Goal: Download file/media

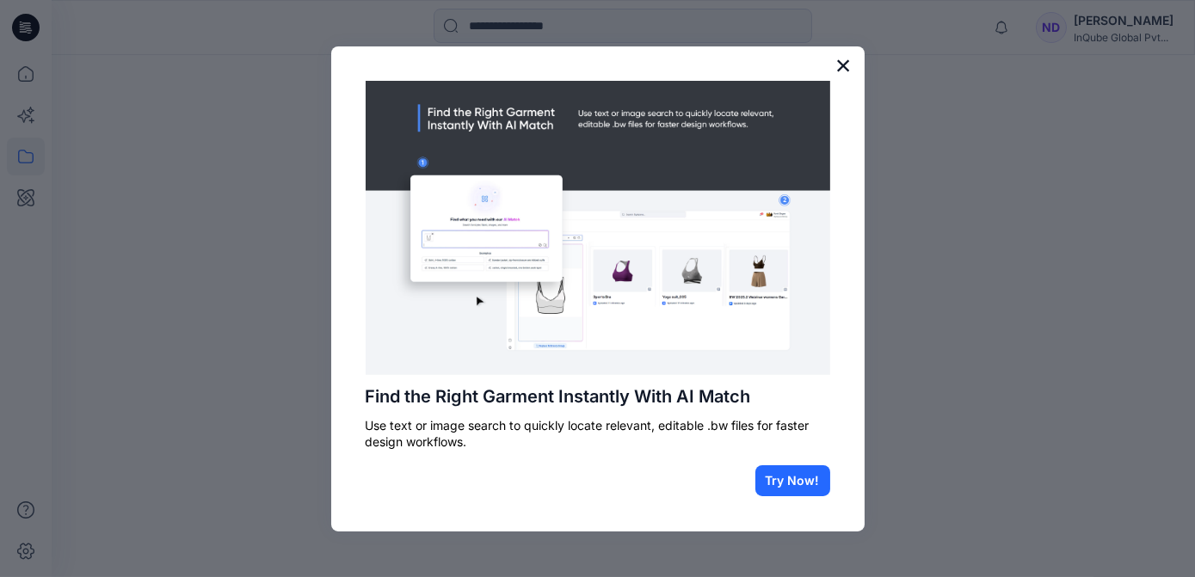
click at [842, 75] on button "×" at bounding box center [843, 66] width 16 height 28
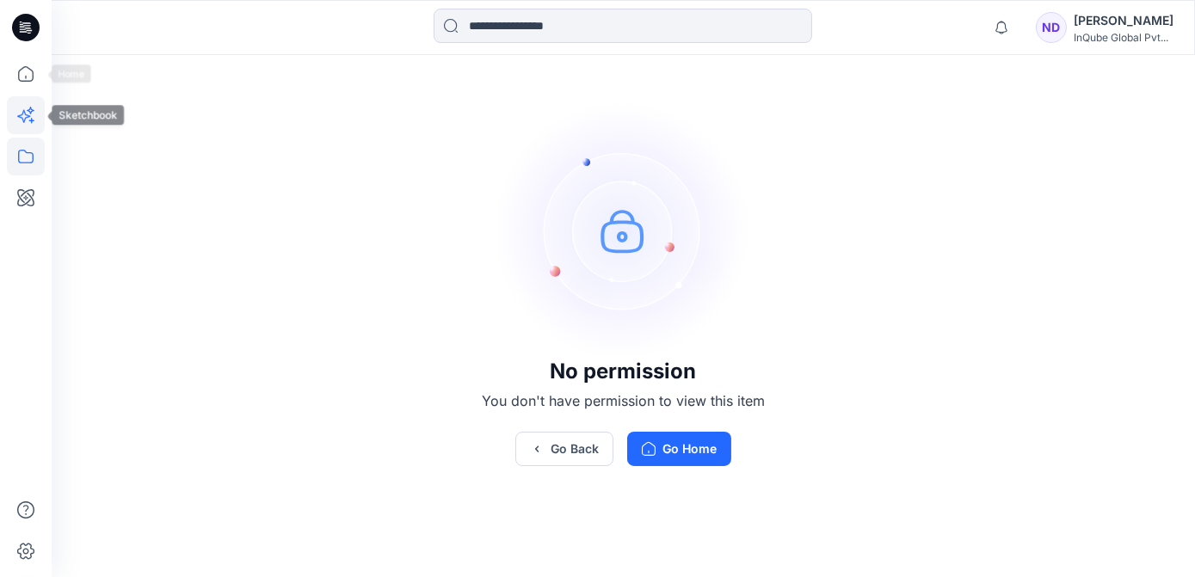
click at [37, 108] on icon at bounding box center [26, 115] width 38 height 38
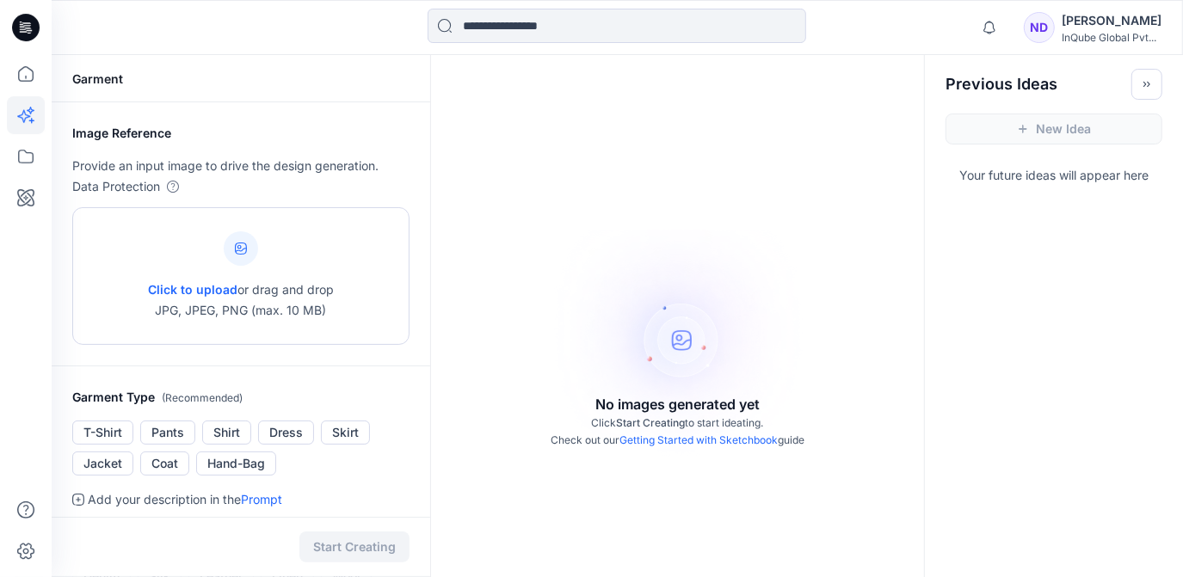
click at [230, 247] on div at bounding box center [241, 248] width 34 height 34
type input "**********"
click at [108, 445] on button "T-Shirt" at bounding box center [102, 433] width 61 height 24
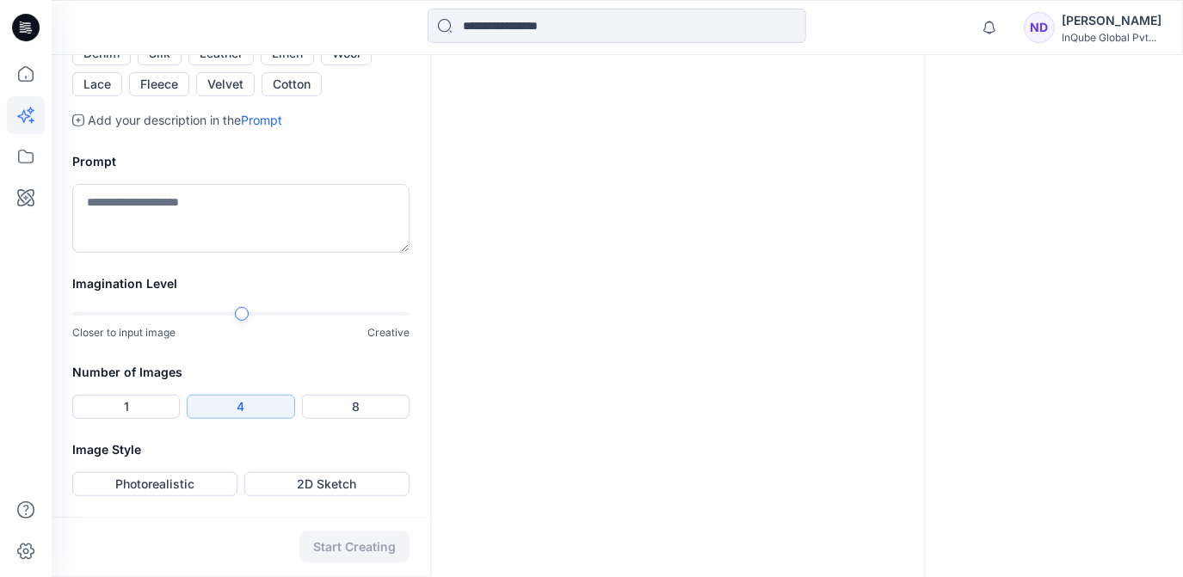
scroll to position [576, 0]
click at [371, 539] on div "Start Creating" at bounding box center [241, 547] width 378 height 60
click at [206, 481] on button "Photorealistic" at bounding box center [154, 484] width 165 height 24
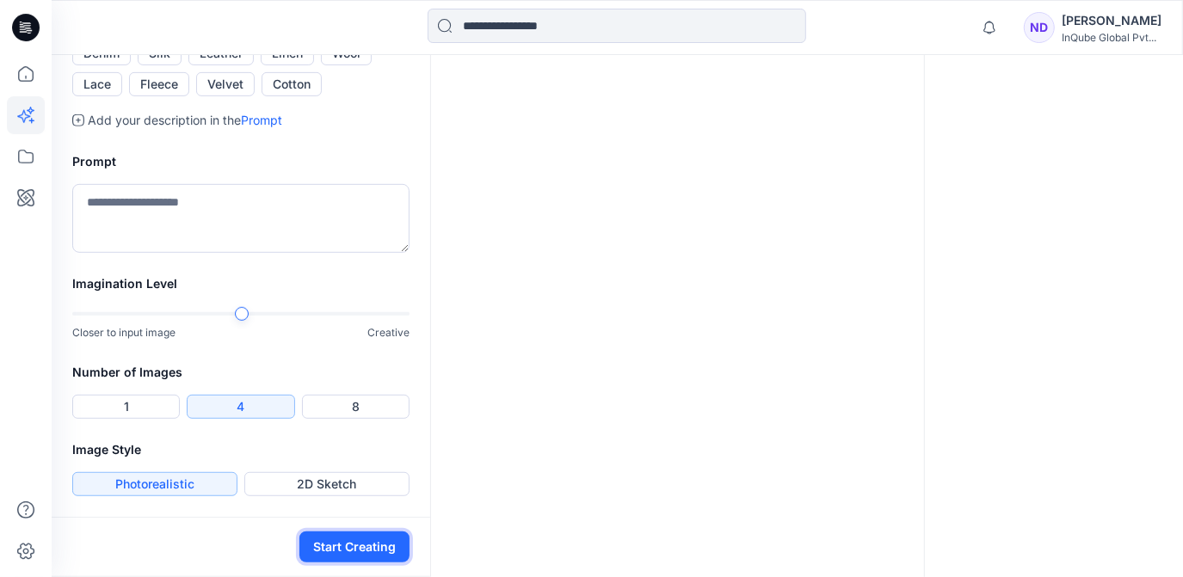
click at [343, 540] on button "Start Creating" at bounding box center [354, 547] width 110 height 31
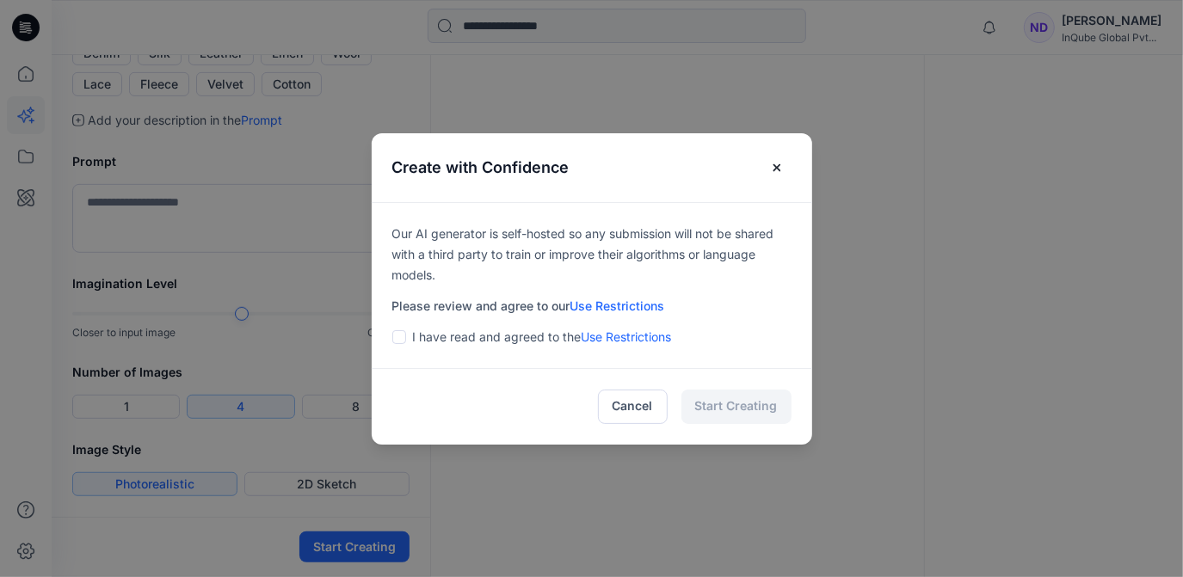
click at [480, 345] on p "I have read and agreed to the Use Restrictions" at bounding box center [542, 337] width 259 height 21
click at [416, 341] on div "I have read and agreed to the Use Restrictions" at bounding box center [591, 337] width 399 height 21
click at [406, 339] on span at bounding box center [399, 337] width 14 height 14
click at [742, 413] on button "Start Creating" at bounding box center [736, 407] width 110 height 34
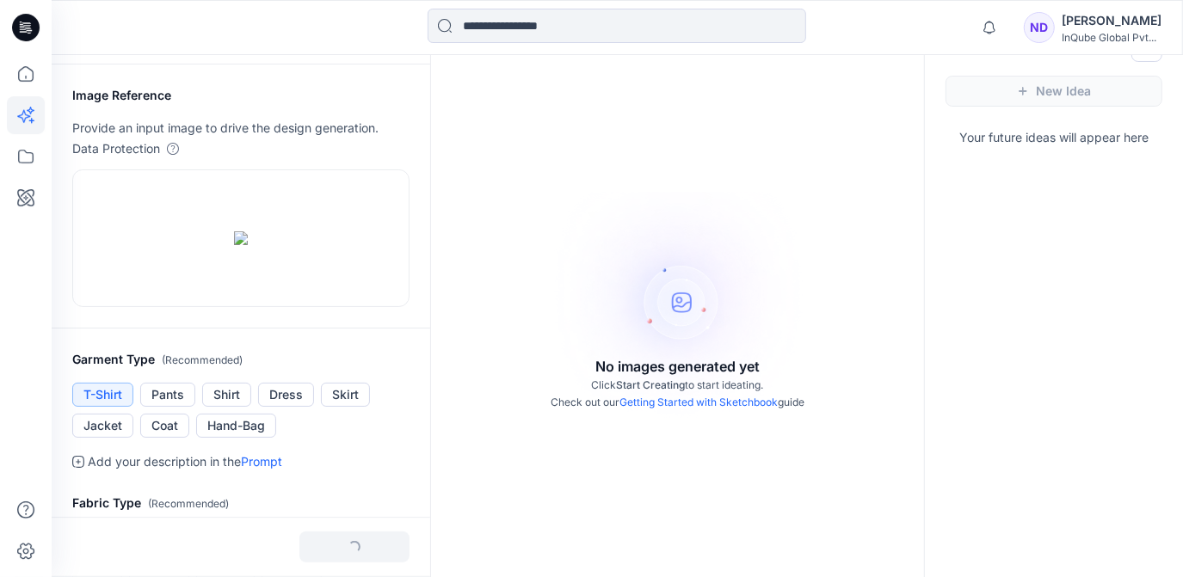
scroll to position [29, 0]
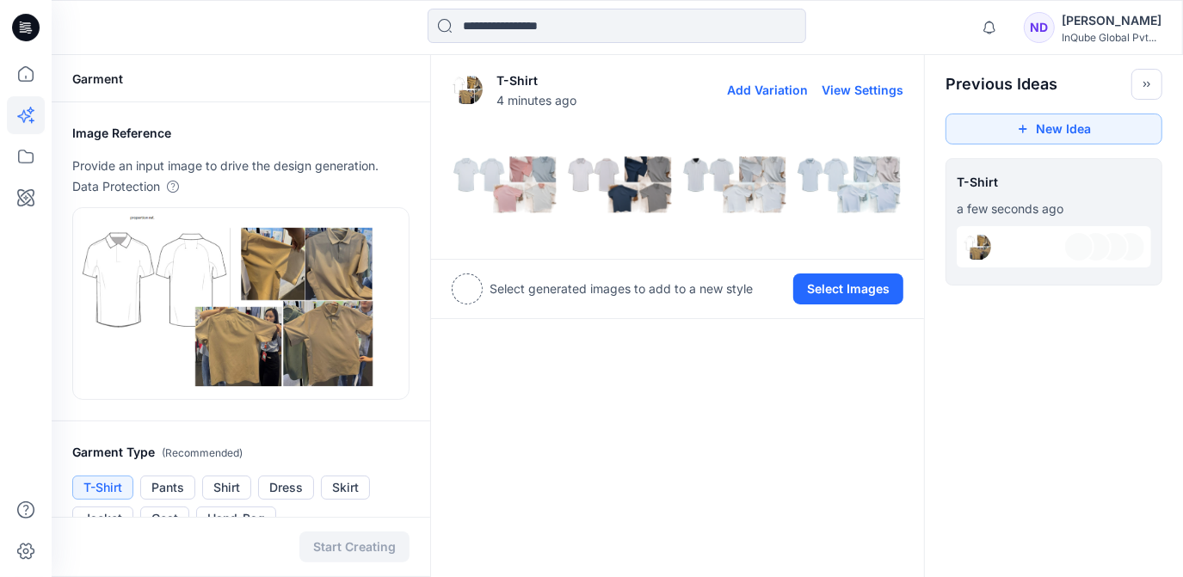
click at [738, 196] on img at bounding box center [735, 185] width 106 height 106
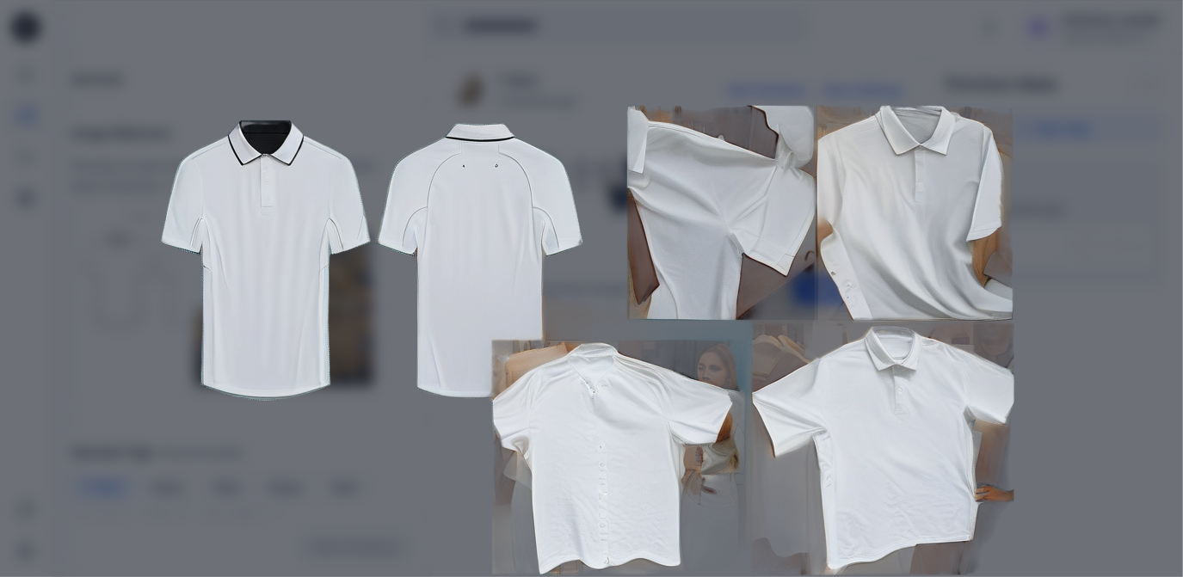
scroll to position [156, 0]
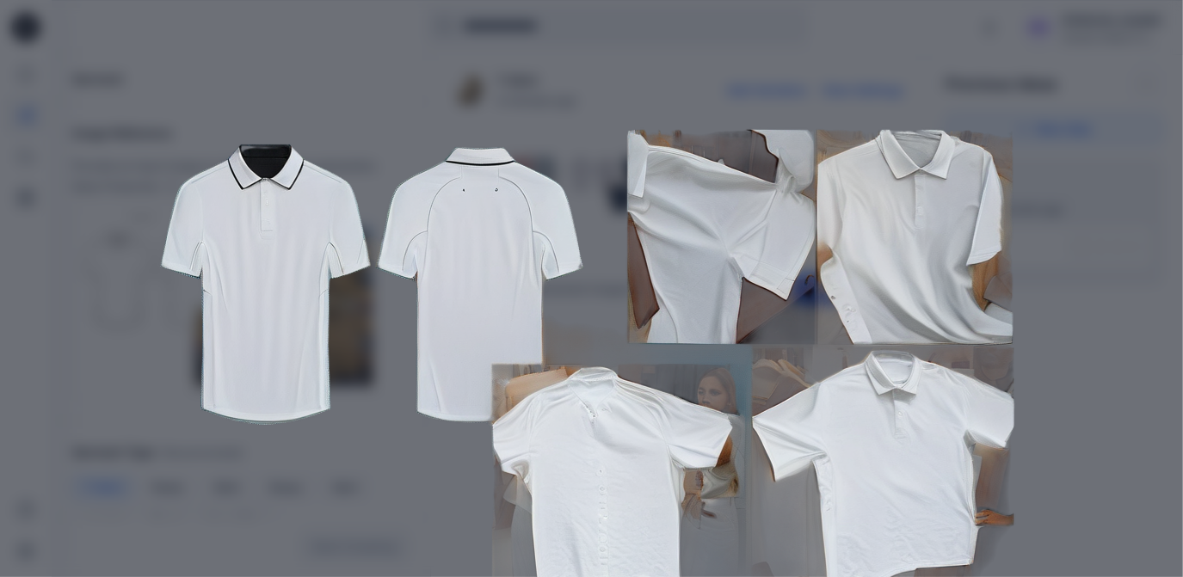
click at [751, 178] on img at bounding box center [591, 363] width 881 height 881
click at [823, 108] on img at bounding box center [591, 363] width 881 height 881
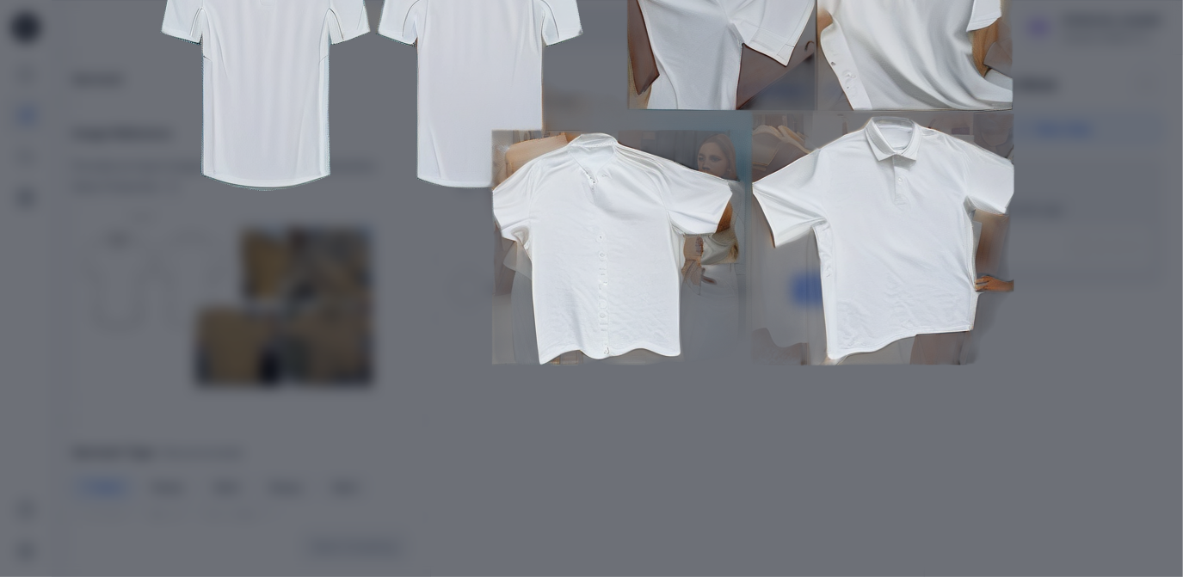
drag, startPoint x: 1054, startPoint y: 147, endPoint x: 1134, endPoint y: 157, distance: 80.6
click at [1055, 147] on div "Close" at bounding box center [591, 288] width 1183 height 577
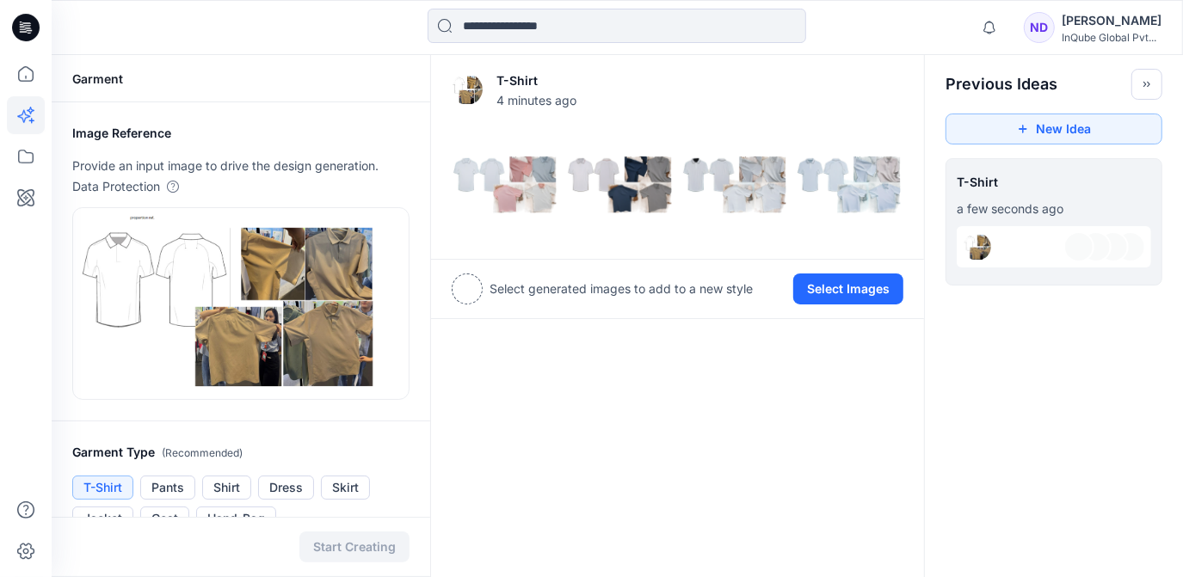
click at [482, 297] on div "Select generated images to add to a new style" at bounding box center [602, 289] width 301 height 31
click at [477, 288] on div at bounding box center [467, 289] width 31 height 31
click at [655, 178] on img at bounding box center [620, 185] width 106 height 106
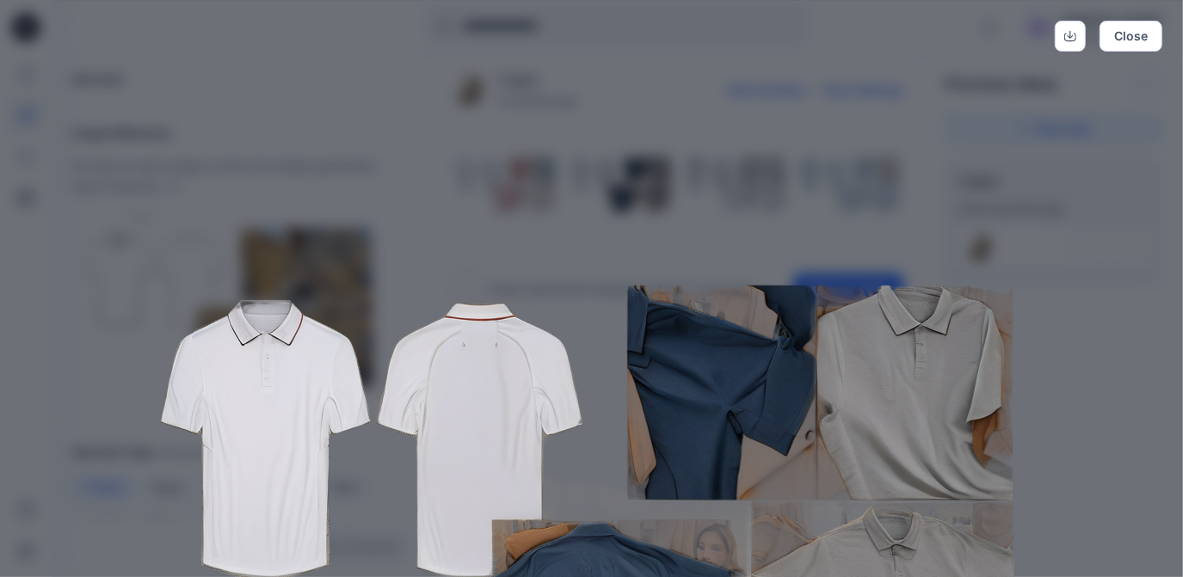
click at [1174, 39] on div "Close" at bounding box center [591, 288] width 1183 height 577
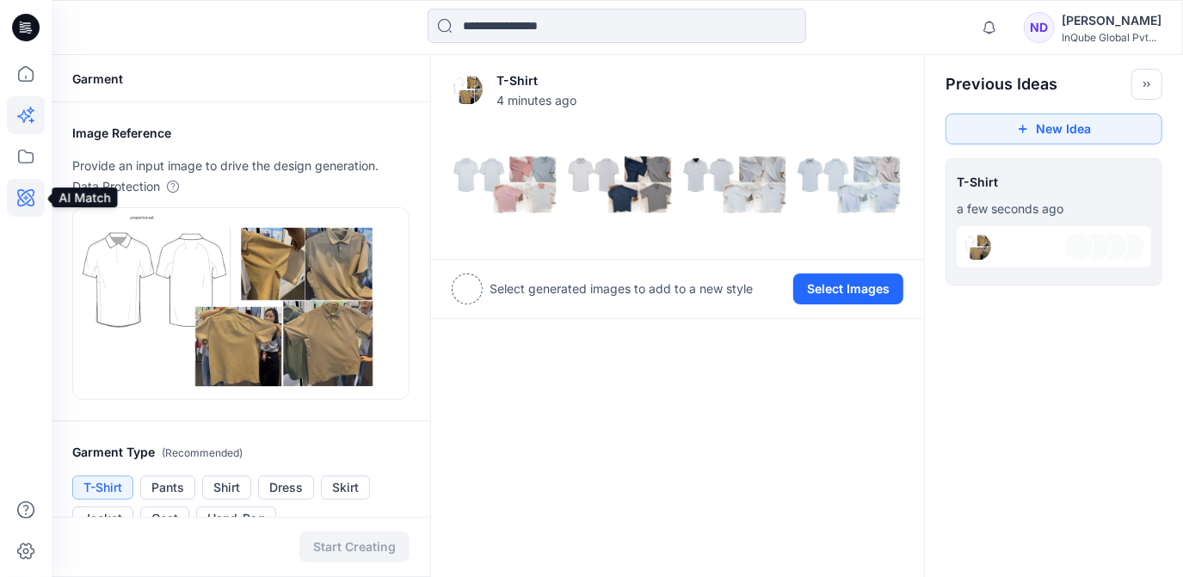
click at [18, 182] on icon at bounding box center [26, 198] width 38 height 38
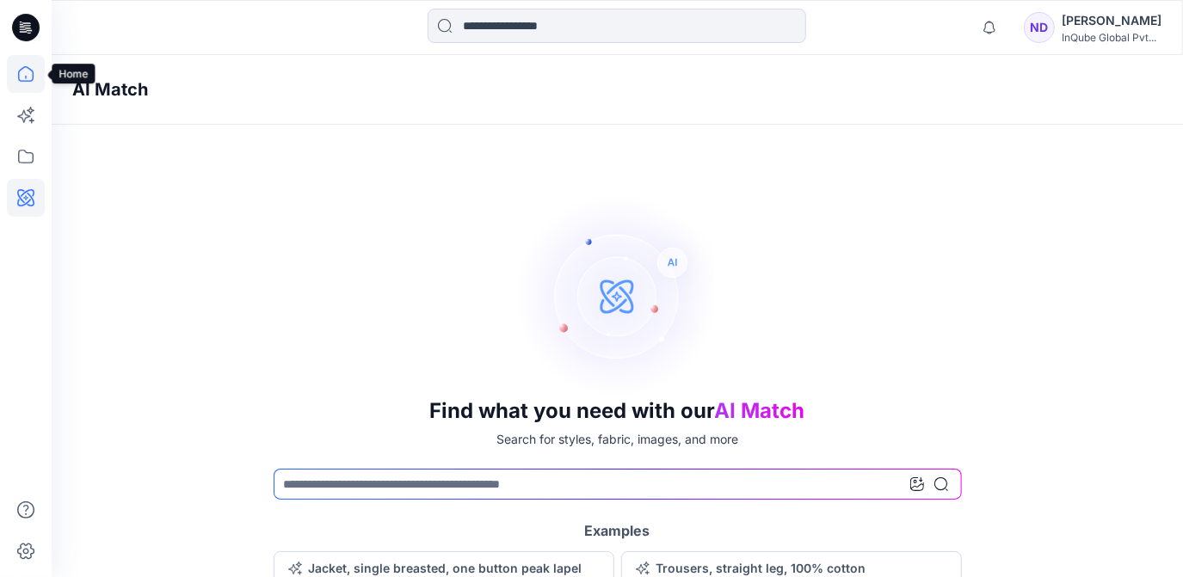
click at [29, 88] on icon at bounding box center [26, 74] width 38 height 38
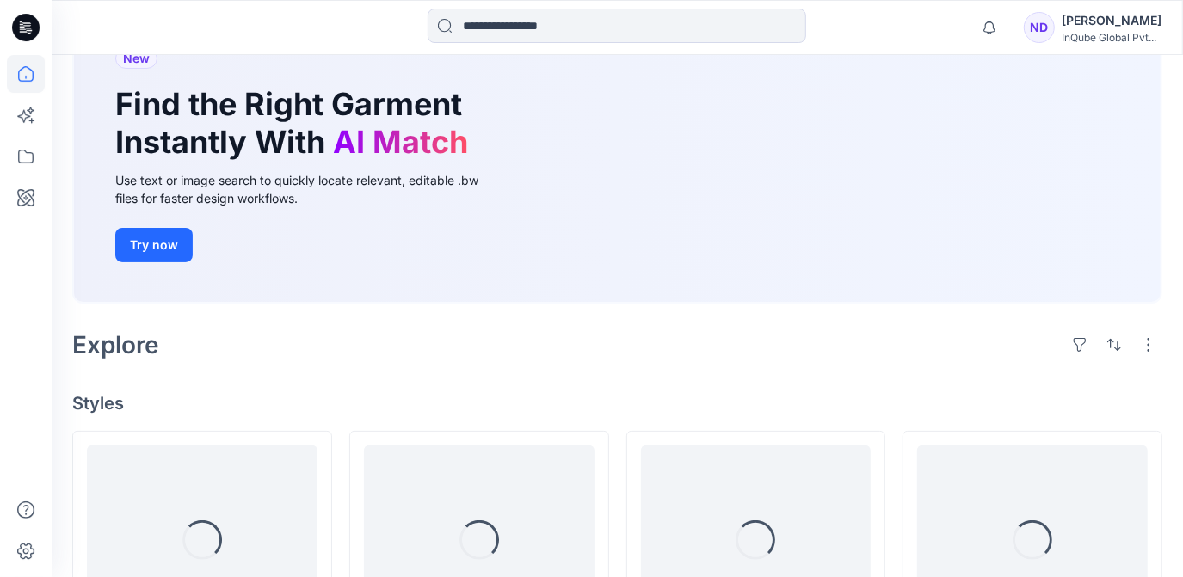
scroll to position [312, 0]
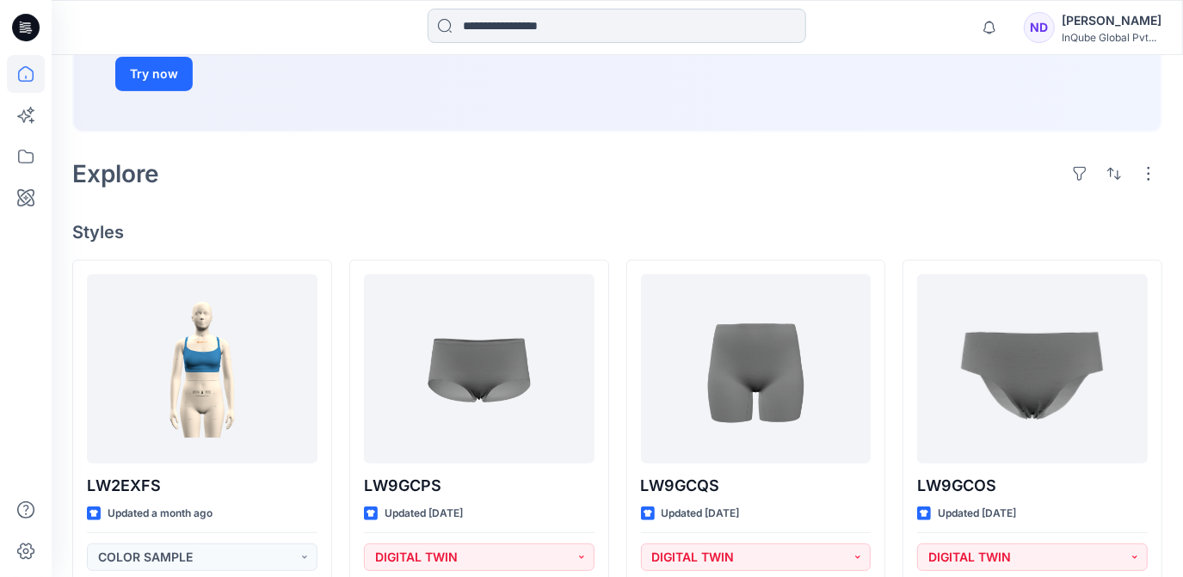
click at [478, 27] on input at bounding box center [616, 26] width 378 height 34
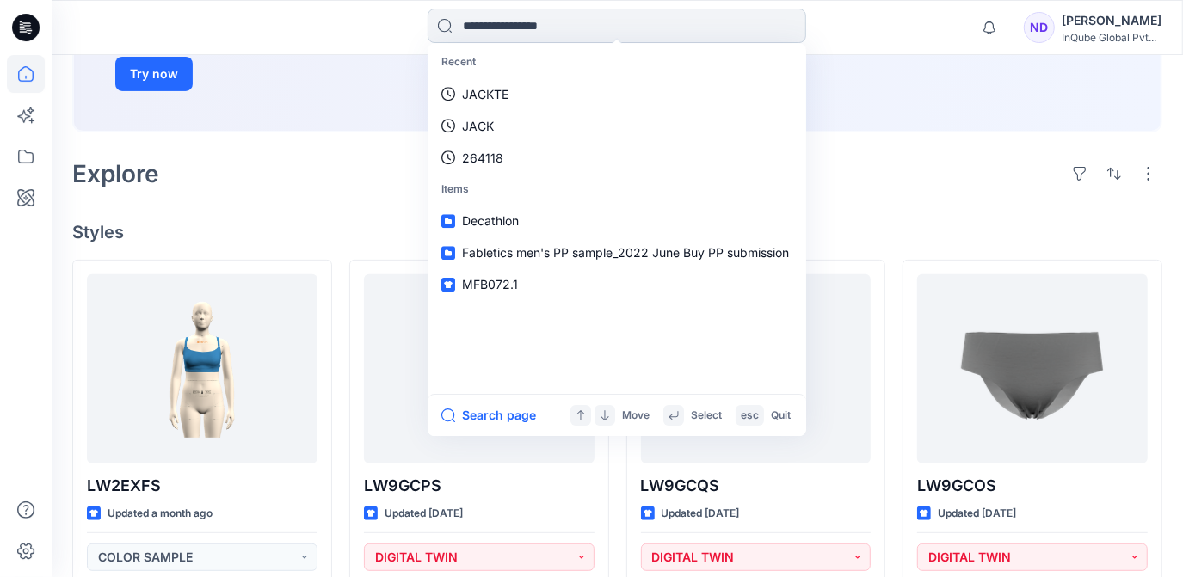
click at [442, 22] on input at bounding box center [616, 26] width 378 height 34
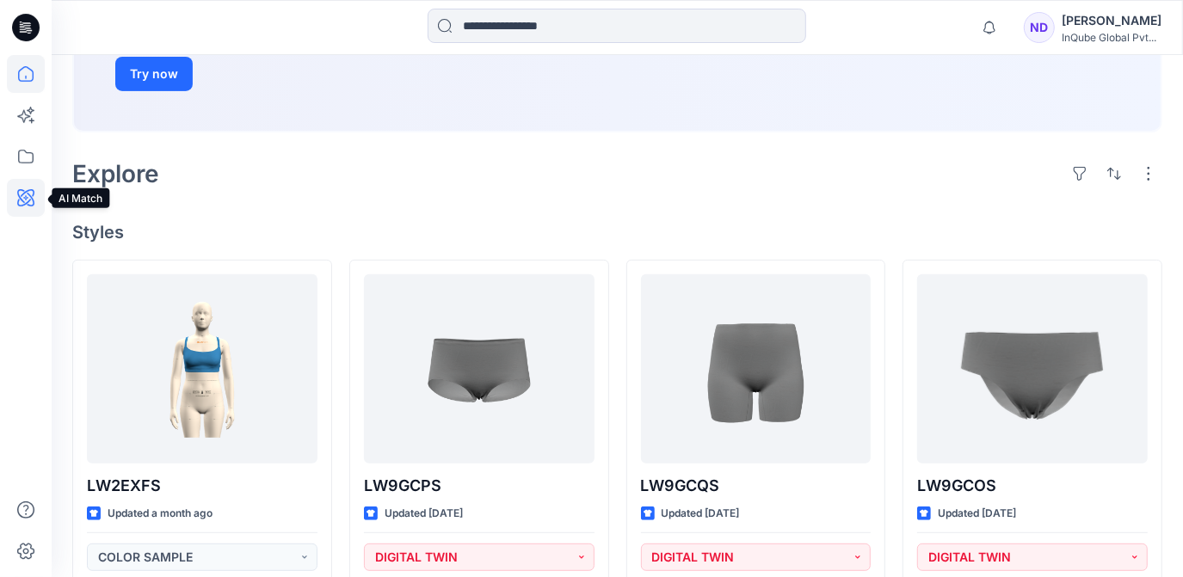
click at [33, 207] on icon at bounding box center [26, 198] width 38 height 38
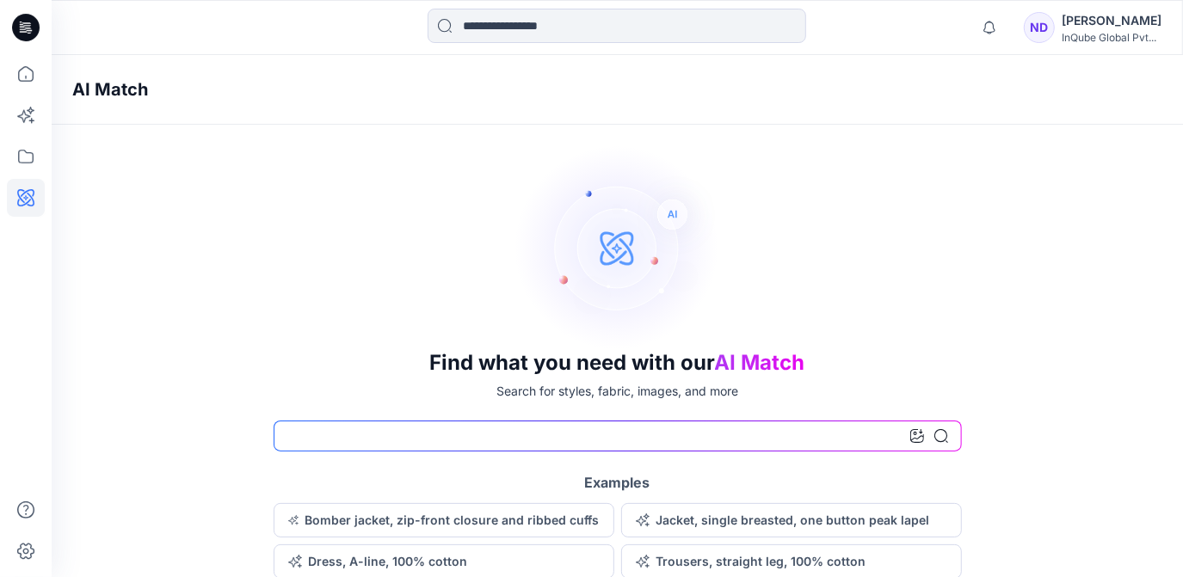
click at [908, 440] on input at bounding box center [618, 436] width 688 height 31
click at [913, 439] on icon at bounding box center [917, 436] width 14 height 14
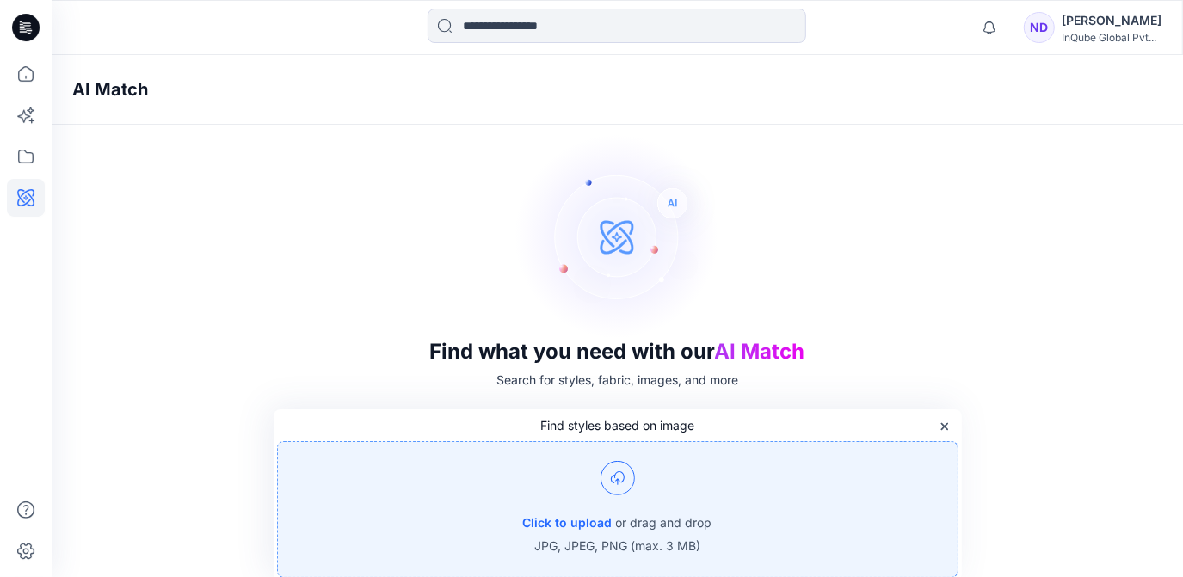
scroll to position [63, 0]
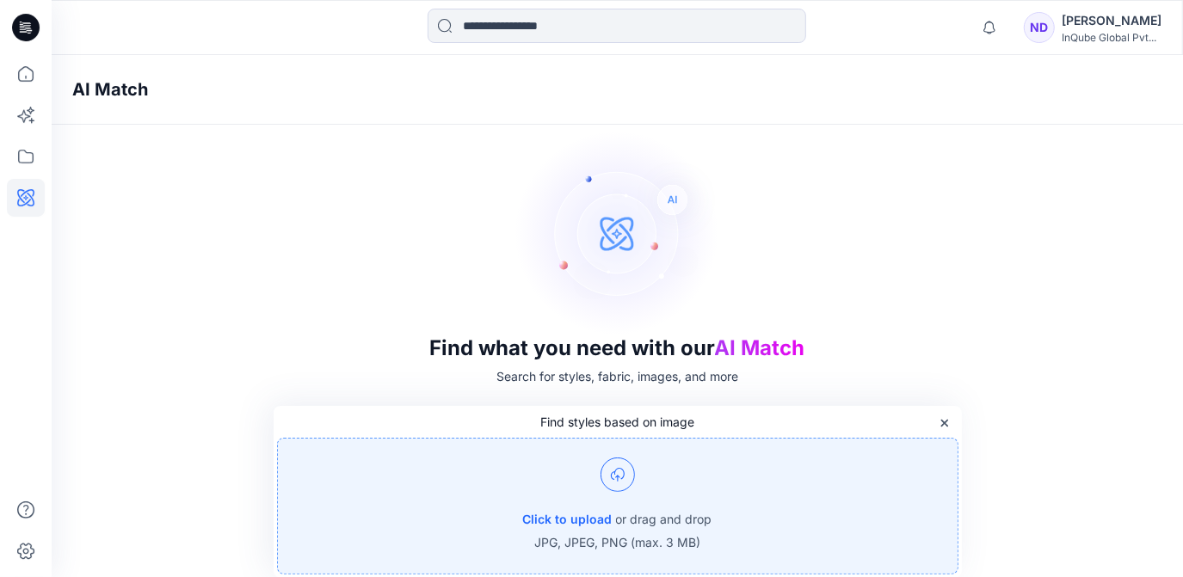
click at [596, 514] on button "Click to upload" at bounding box center [567, 519] width 89 height 21
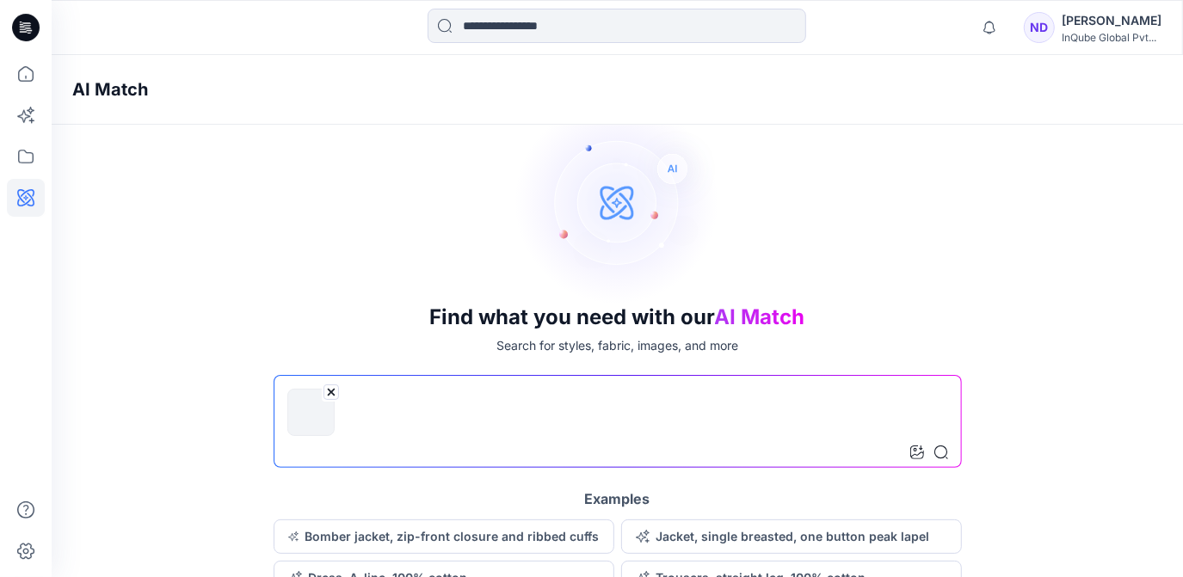
scroll to position [110, 0]
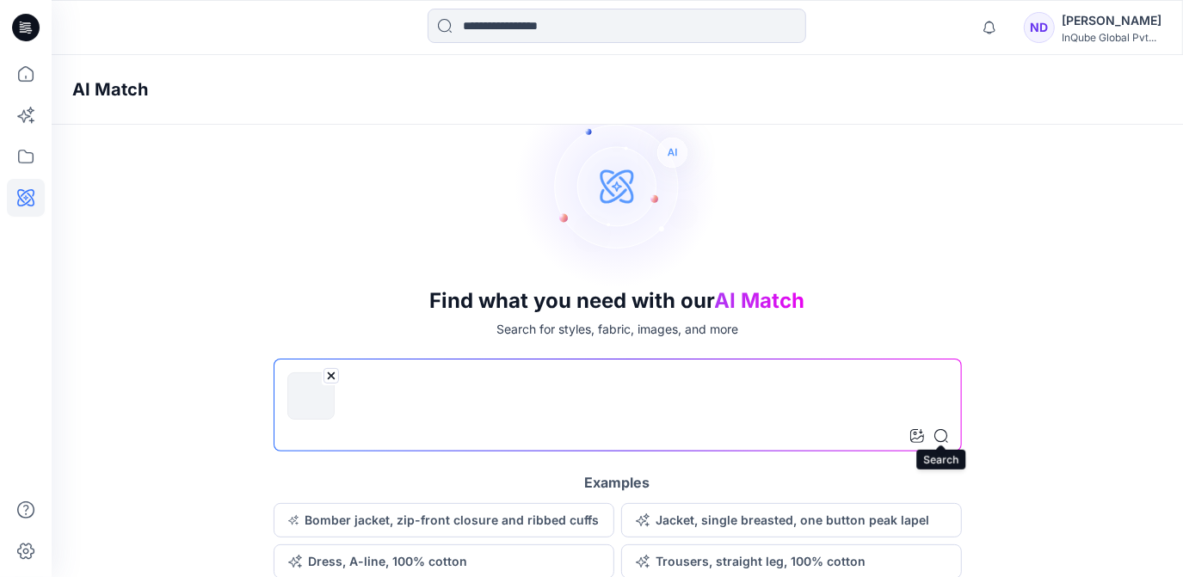
click at [943, 434] on icon at bounding box center [941, 436] width 14 height 14
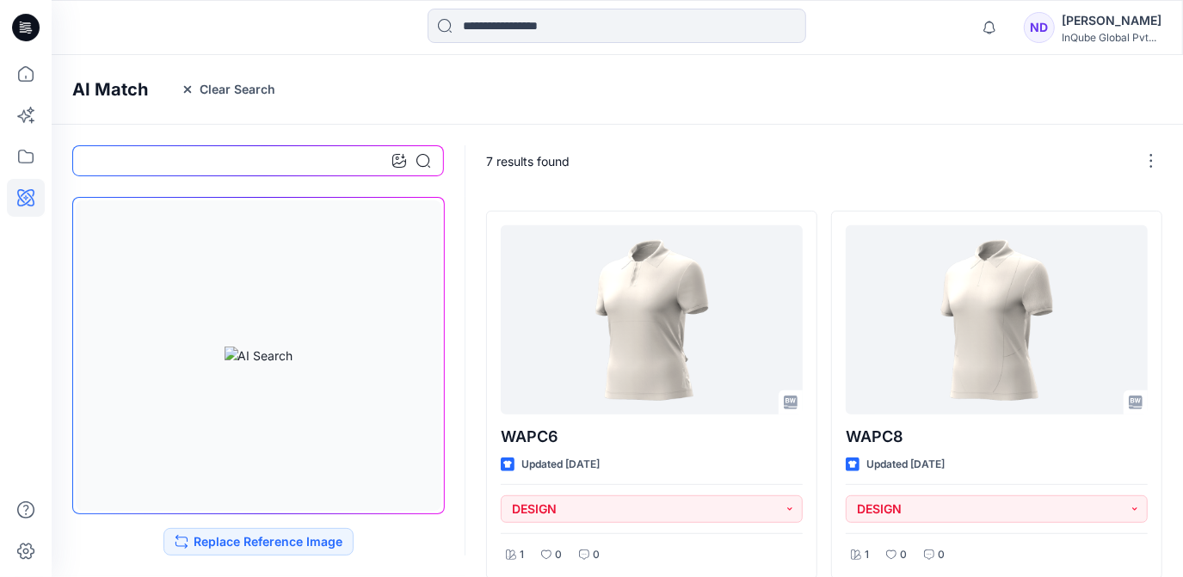
scroll to position [341, 0]
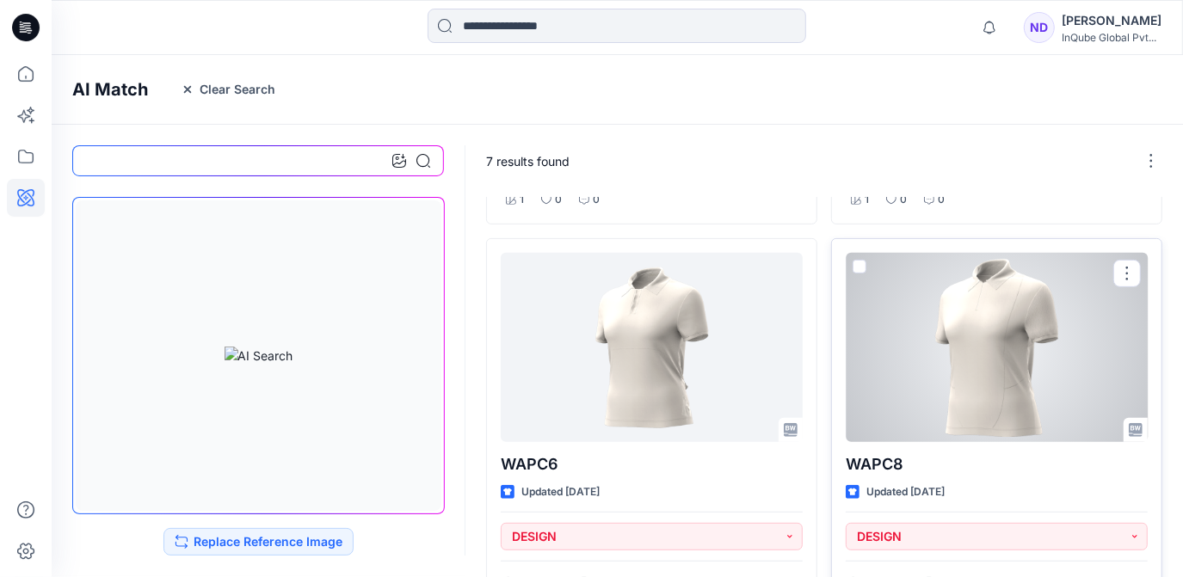
click at [913, 287] on div at bounding box center [997, 347] width 302 height 189
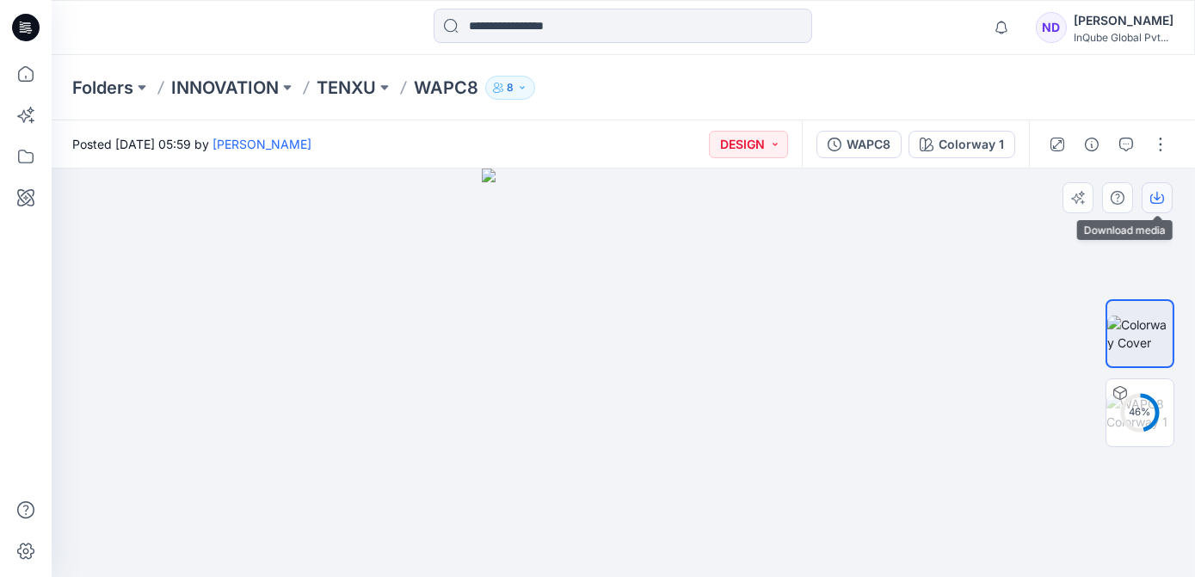
click at [1151, 191] on icon "button" at bounding box center [1157, 198] width 14 height 14
drag, startPoint x: 480, startPoint y: 81, endPoint x: 420, endPoint y: 93, distance: 61.4
click at [420, 93] on div "Folders INNOVATION TENXU WAPC8 8" at bounding box center [556, 88] width 968 height 24
copy p "WAPC8"
click at [558, 68] on div "Folders INNOVATION TENXU WAPC8 8" at bounding box center [623, 87] width 1143 height 65
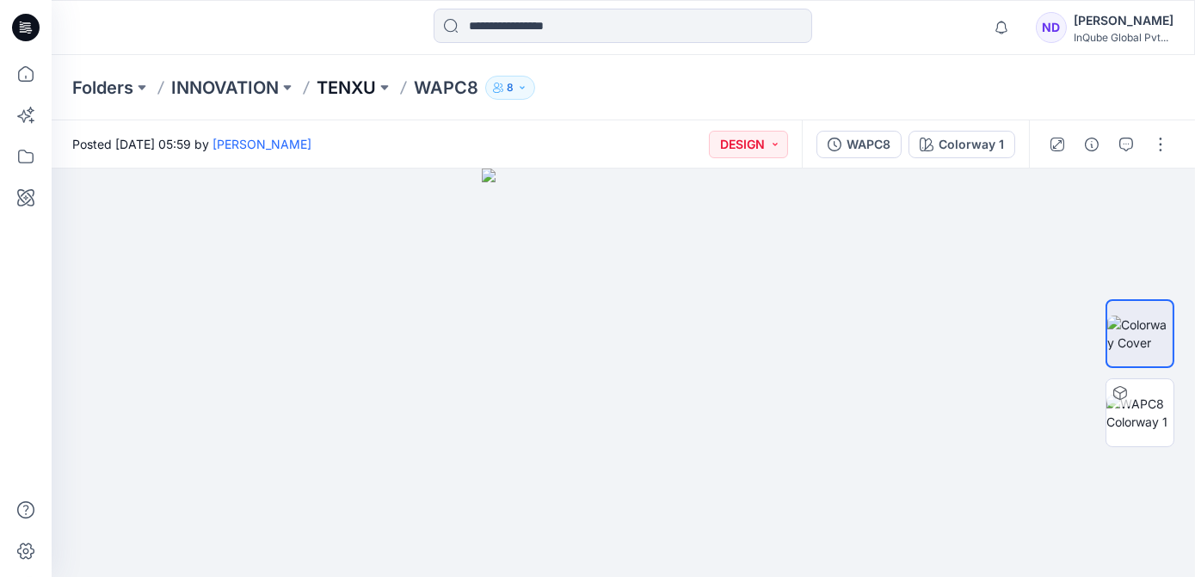
click at [376, 94] on p "TENXU" at bounding box center [346, 88] width 59 height 24
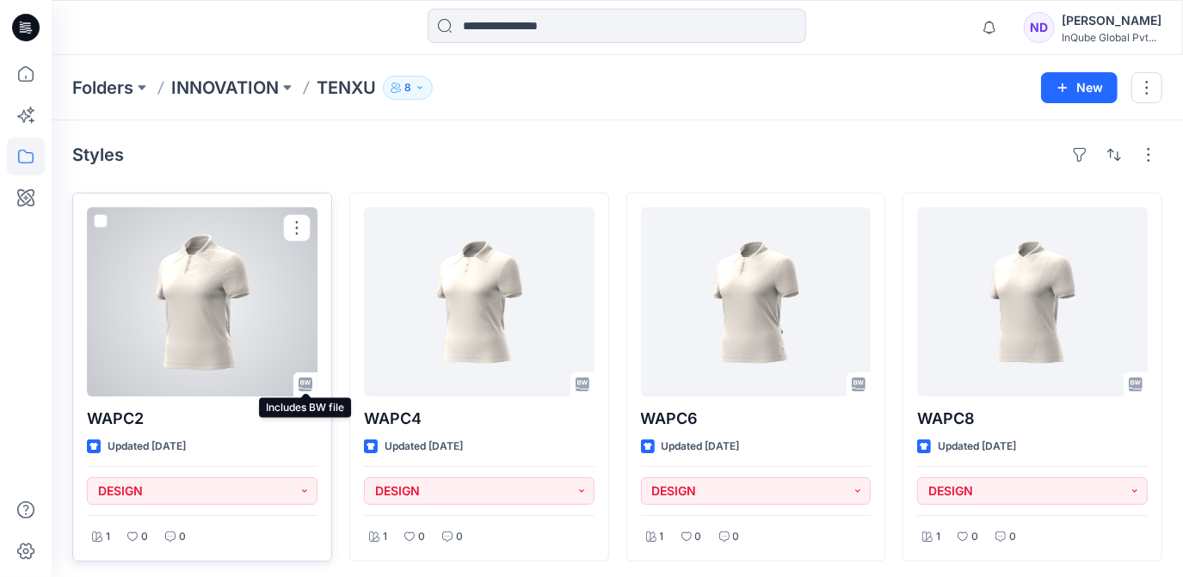
click at [303, 384] on icon at bounding box center [305, 385] width 14 height 14
click at [299, 348] on div at bounding box center [202, 301] width 231 height 189
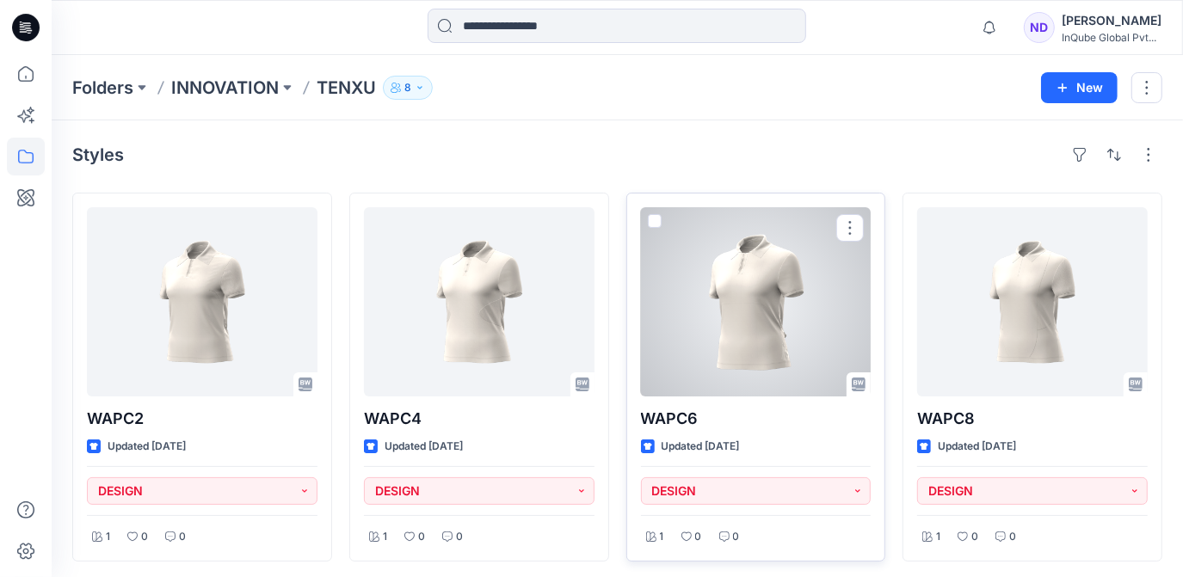
click at [746, 301] on div at bounding box center [756, 301] width 231 height 189
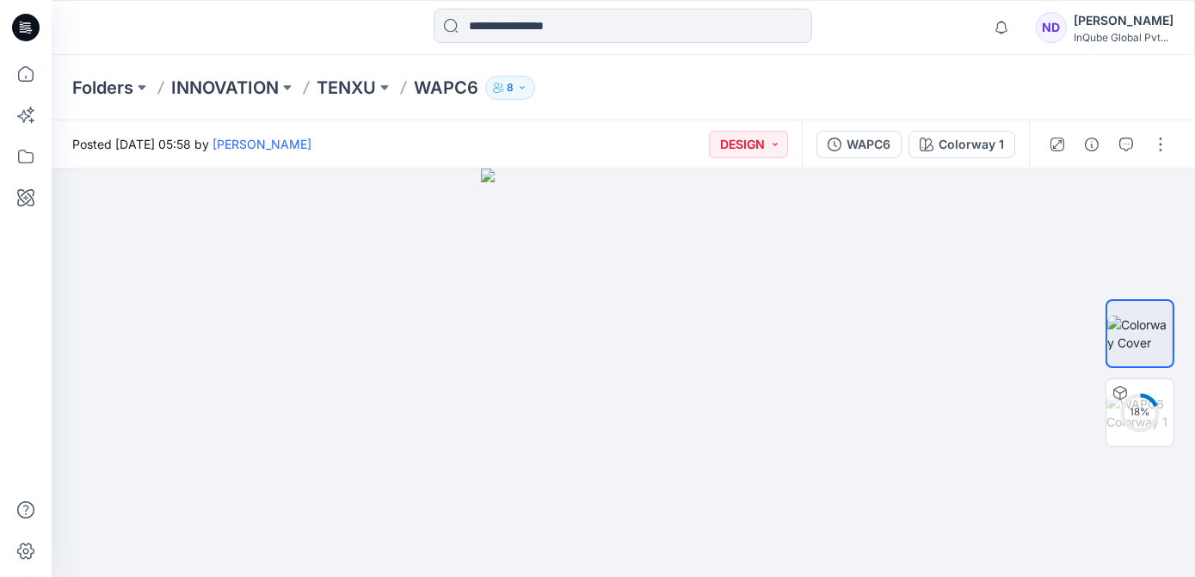
click at [1161, 158] on div at bounding box center [1108, 144] width 159 height 48
click at [1160, 147] on button "button" at bounding box center [1161, 145] width 28 height 28
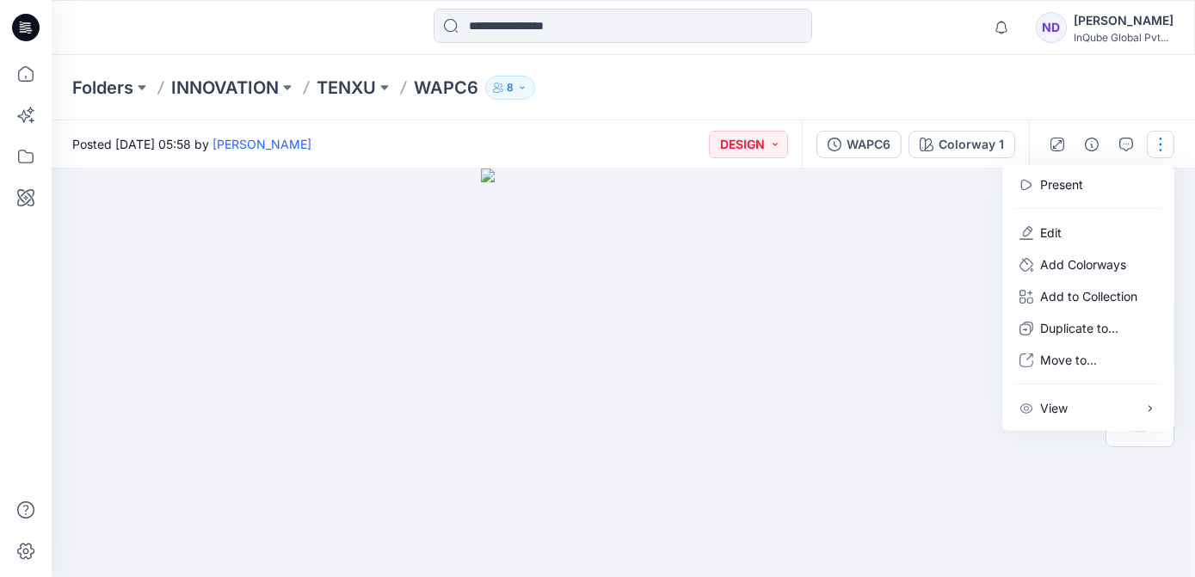
click at [862, 280] on div at bounding box center [623, 373] width 1143 height 409
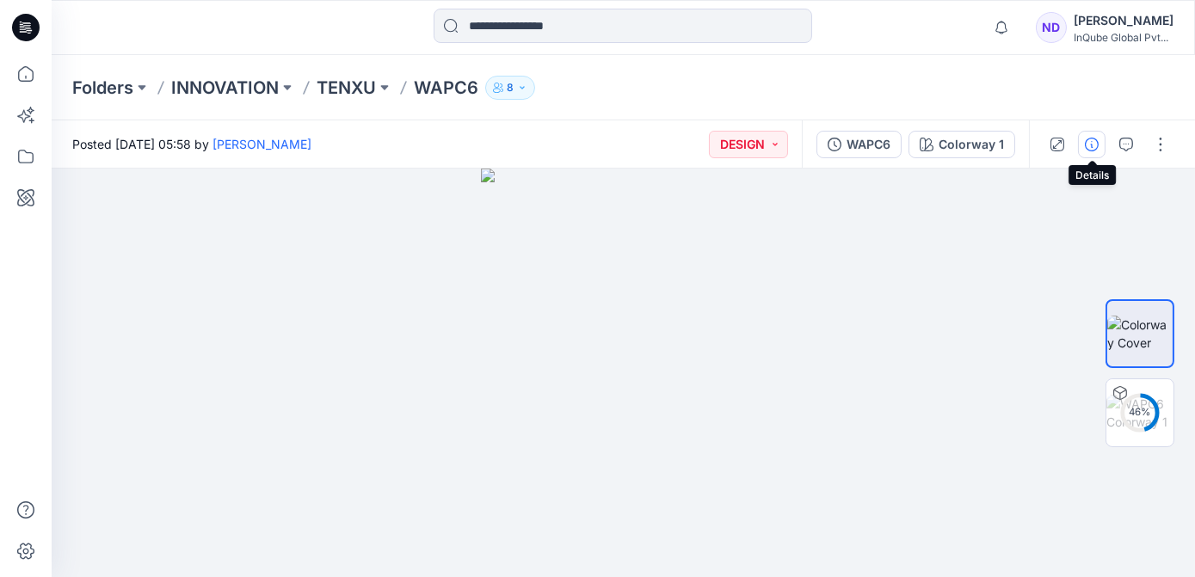
click at [1087, 145] on icon "button" at bounding box center [1092, 145] width 14 height 14
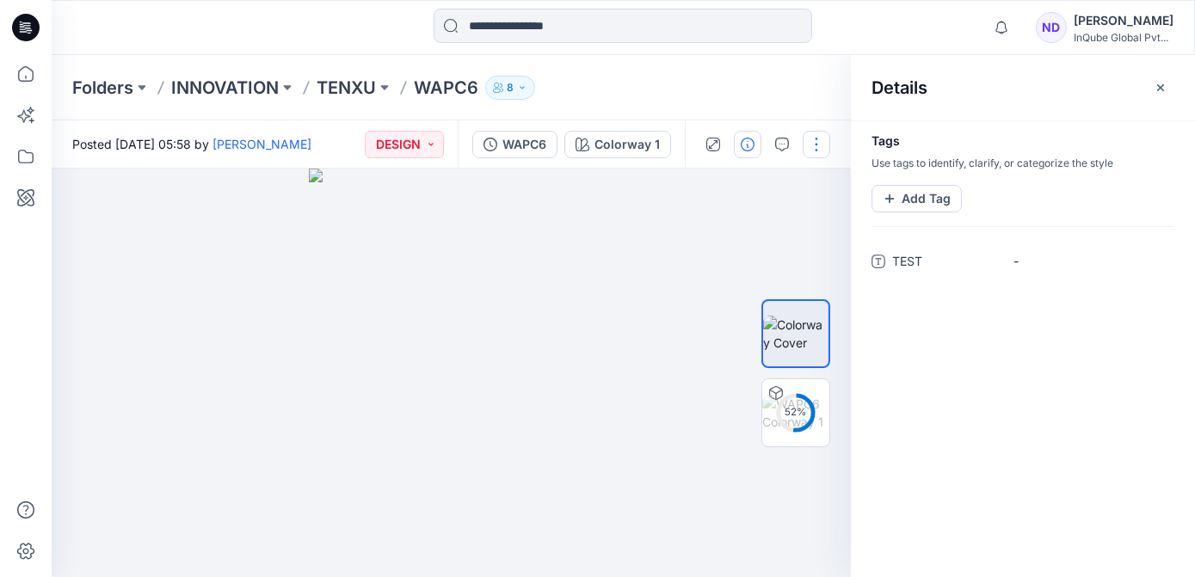
click at [818, 145] on button "button" at bounding box center [817, 145] width 28 height 28
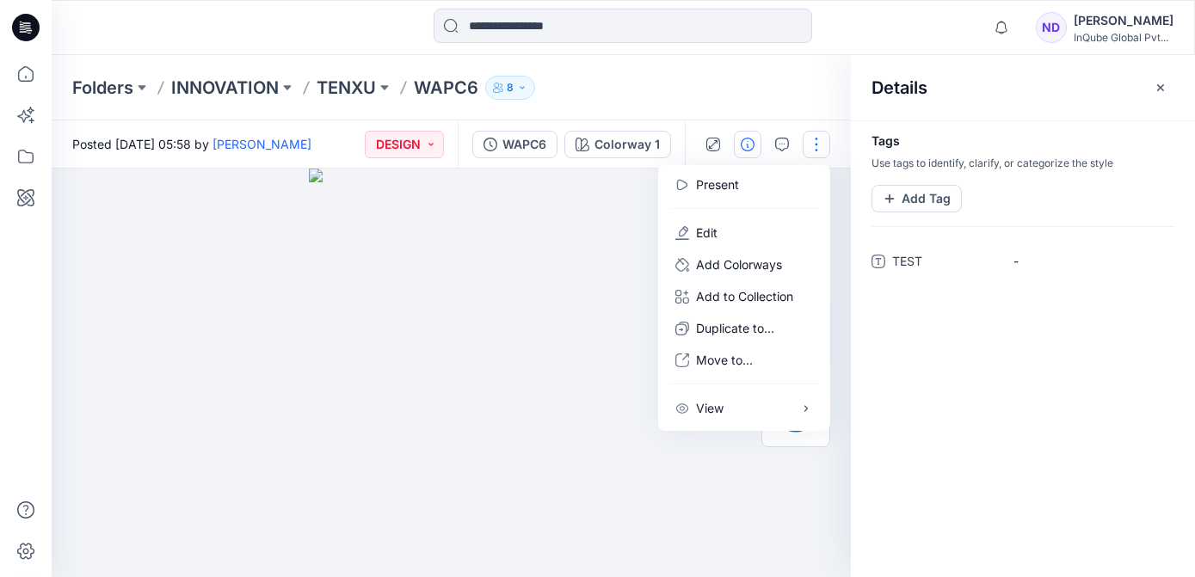
click at [633, 110] on div "Folders INNOVATION TENXU WAPC6 8" at bounding box center [623, 87] width 1143 height 65
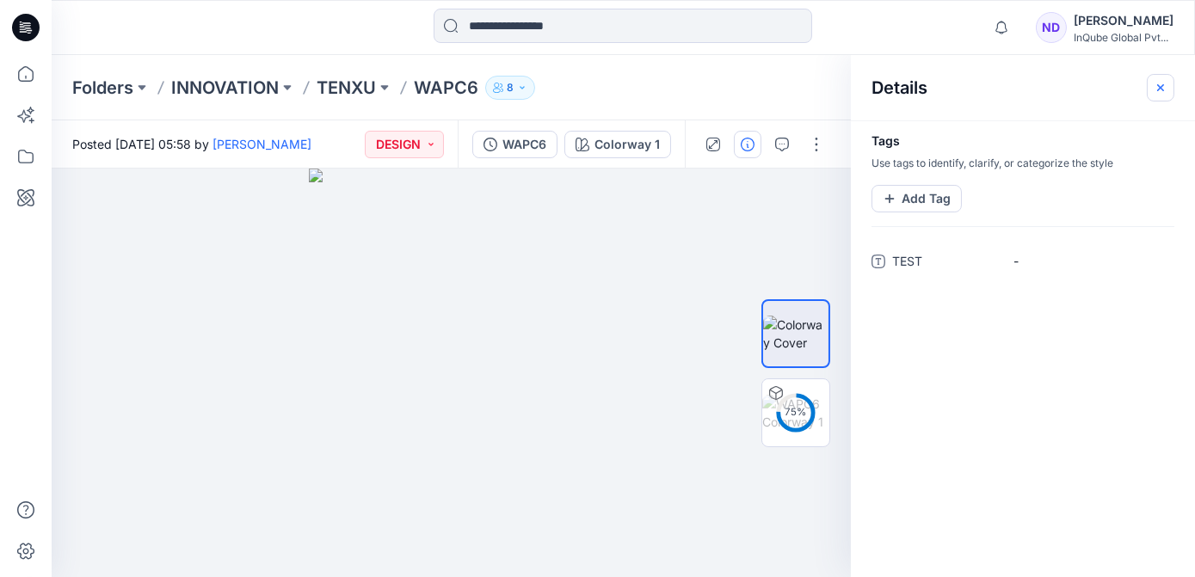
click at [1160, 90] on icon "button" at bounding box center [1160, 88] width 14 height 14
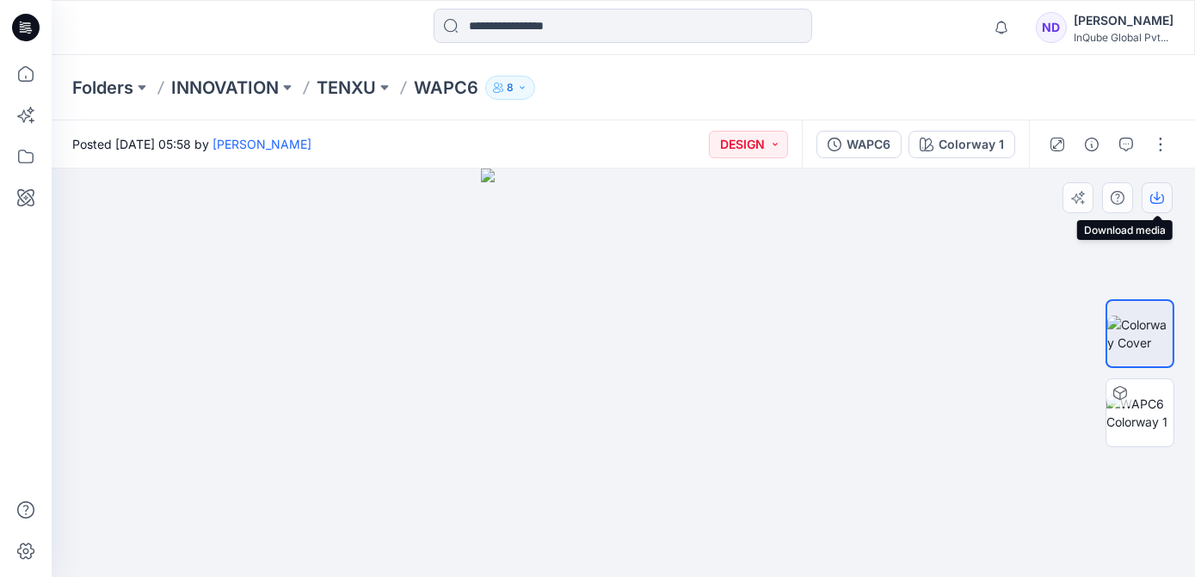
click at [1154, 208] on button "button" at bounding box center [1156, 197] width 31 height 31
click at [557, 125] on div "Posted Monday, July 21, 2025 05:58 by Natasha De Silva DESIGN" at bounding box center [427, 143] width 750 height 47
click at [343, 86] on p "TENXU" at bounding box center [346, 88] width 59 height 24
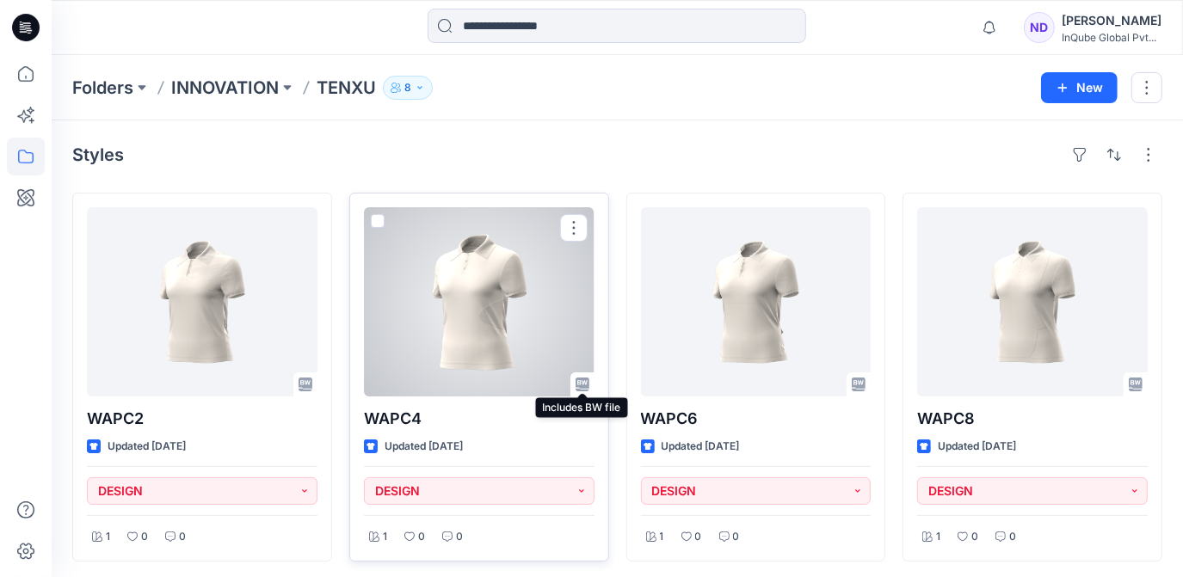
click at [584, 387] on icon at bounding box center [582, 385] width 14 height 14
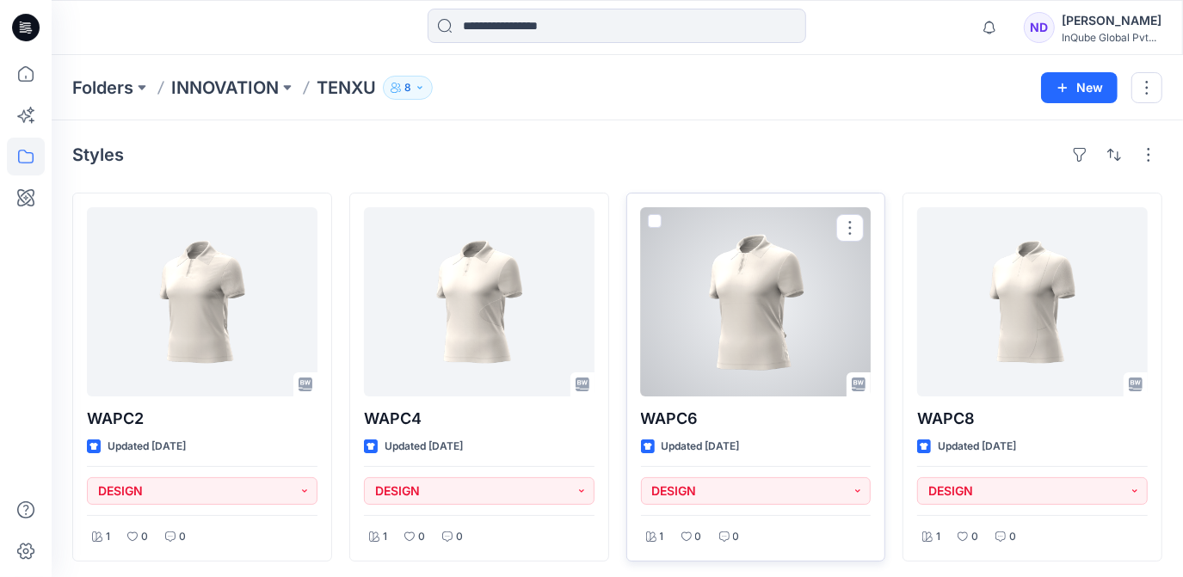
click at [753, 267] on div at bounding box center [756, 301] width 231 height 189
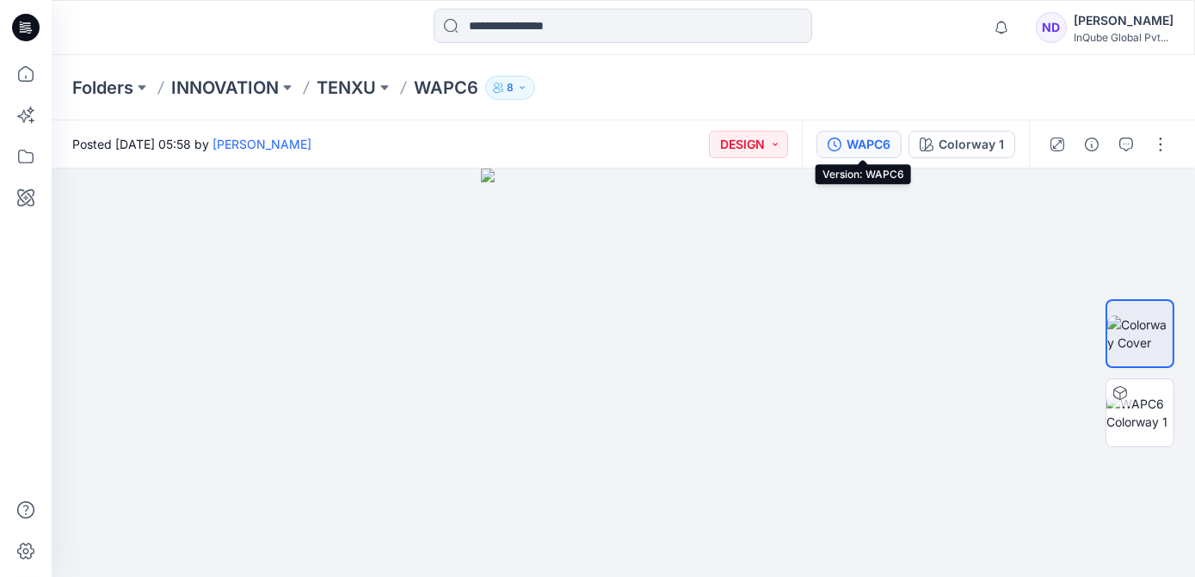
click at [851, 138] on div "WAPC6" at bounding box center [868, 144] width 44 height 19
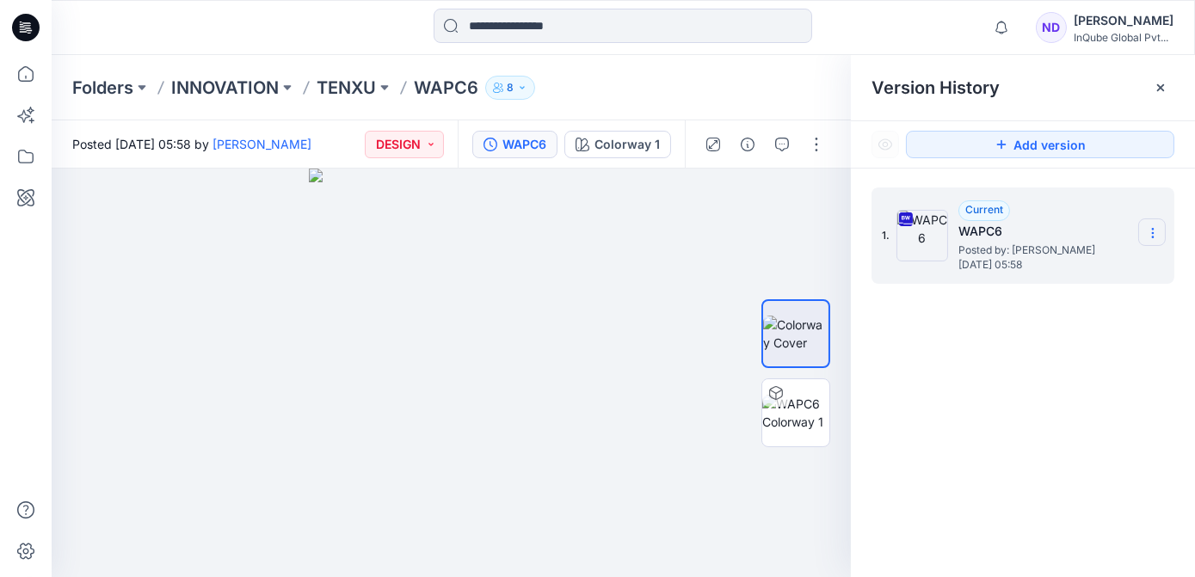
click at [1153, 233] on icon at bounding box center [1152, 233] width 1 height 1
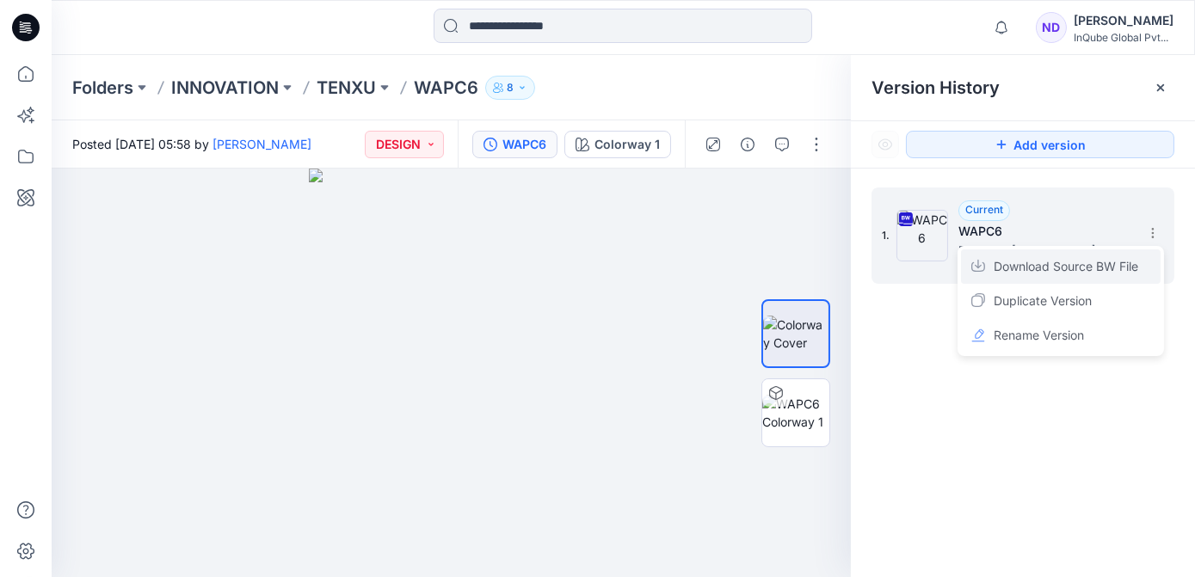
click at [1070, 261] on span "Download Source BW File" at bounding box center [1065, 266] width 145 height 21
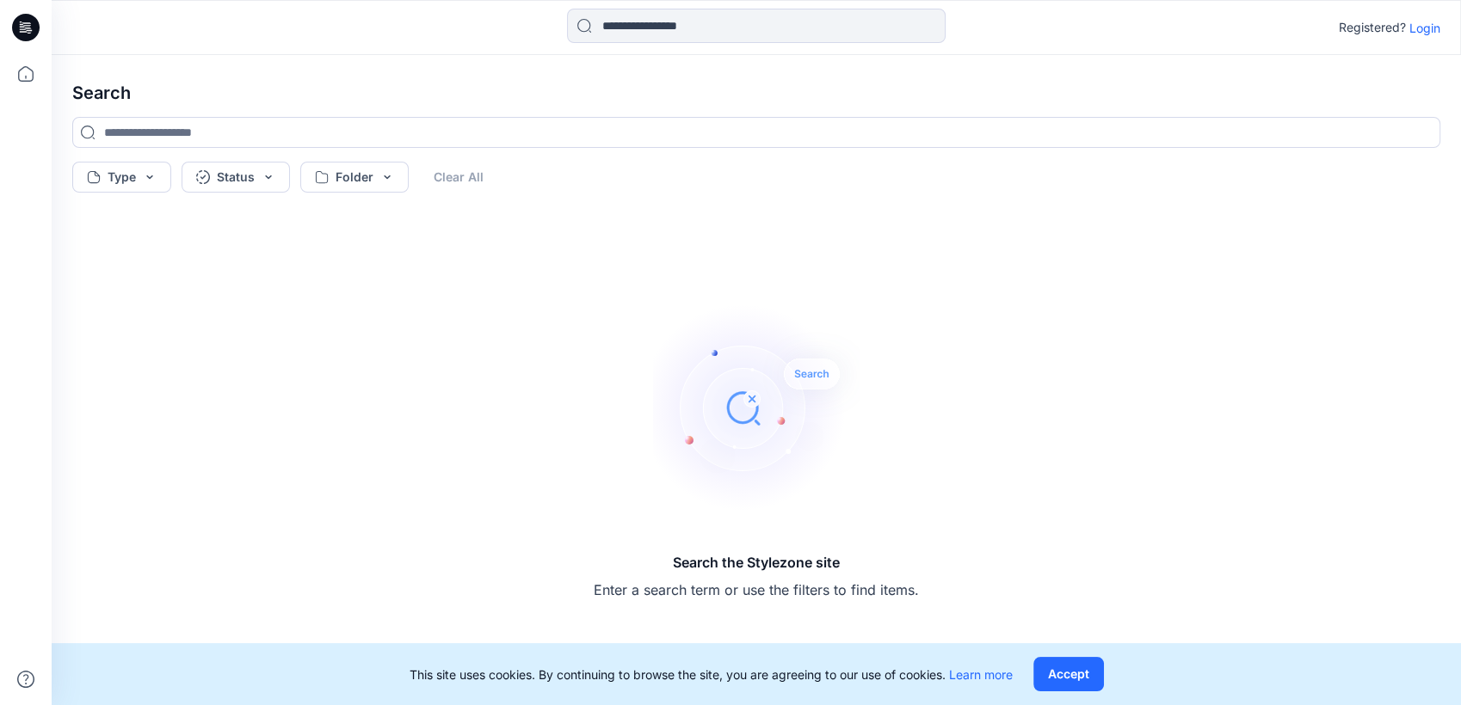
click at [1413, 28] on p "Login" at bounding box center [1424, 28] width 31 height 18
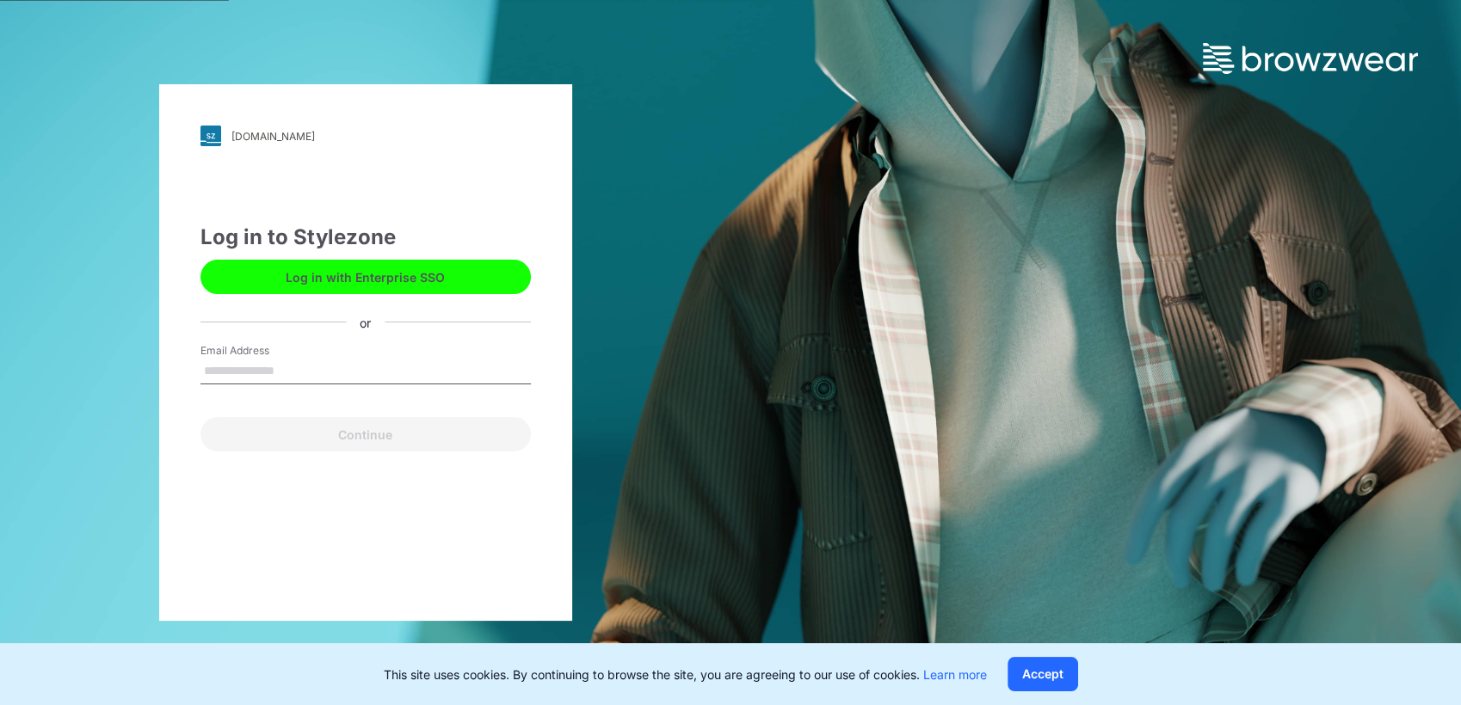
click at [317, 375] on input "Email Address" at bounding box center [365, 372] width 330 height 26
type input "**********"
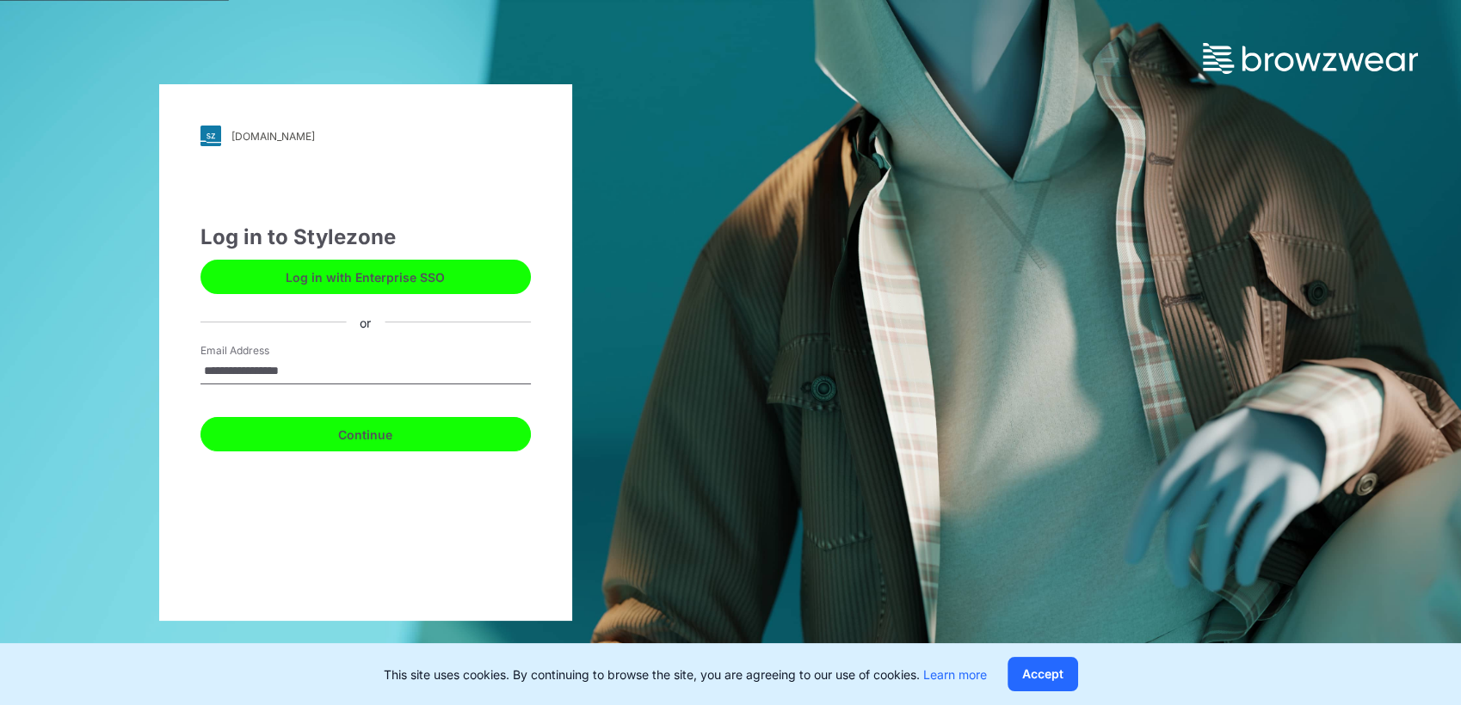
click at [315, 438] on button "Continue" at bounding box center [365, 434] width 330 height 34
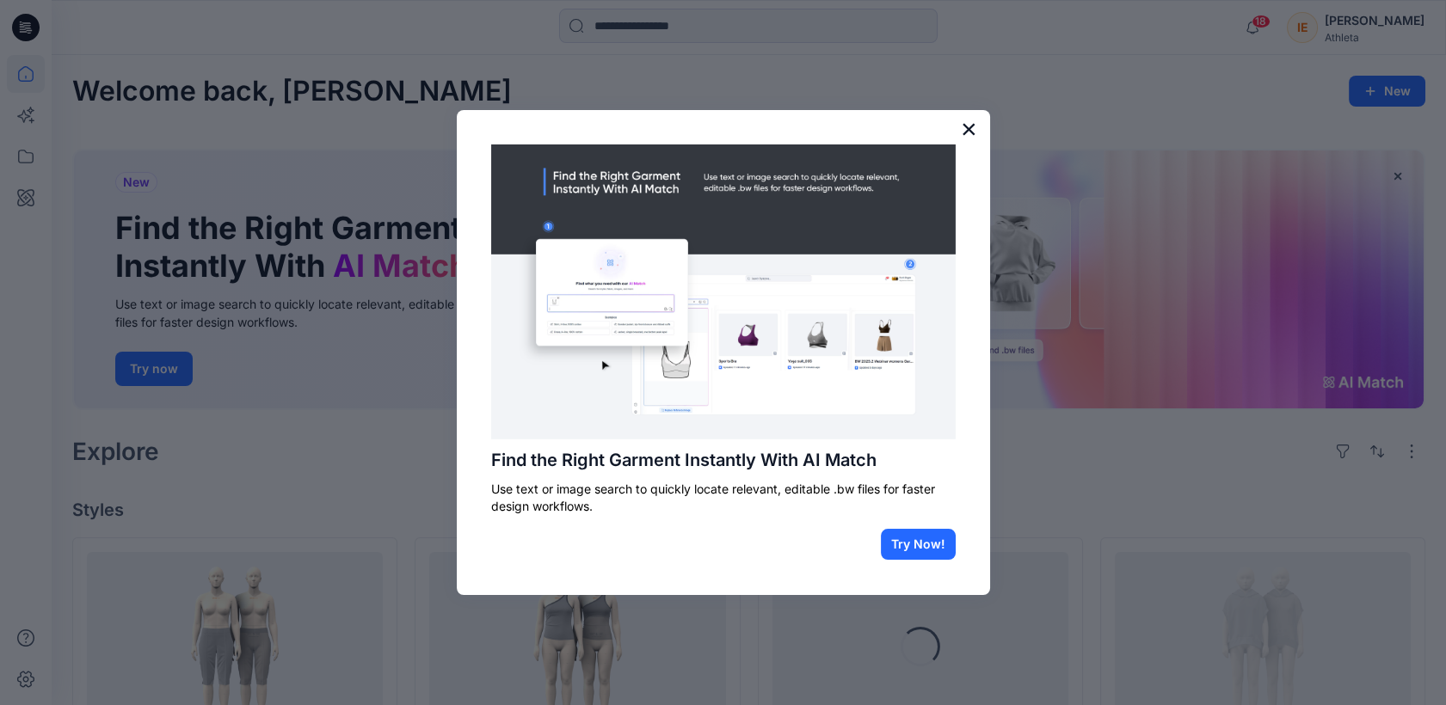
click at [963, 121] on button "×" at bounding box center [969, 129] width 16 height 28
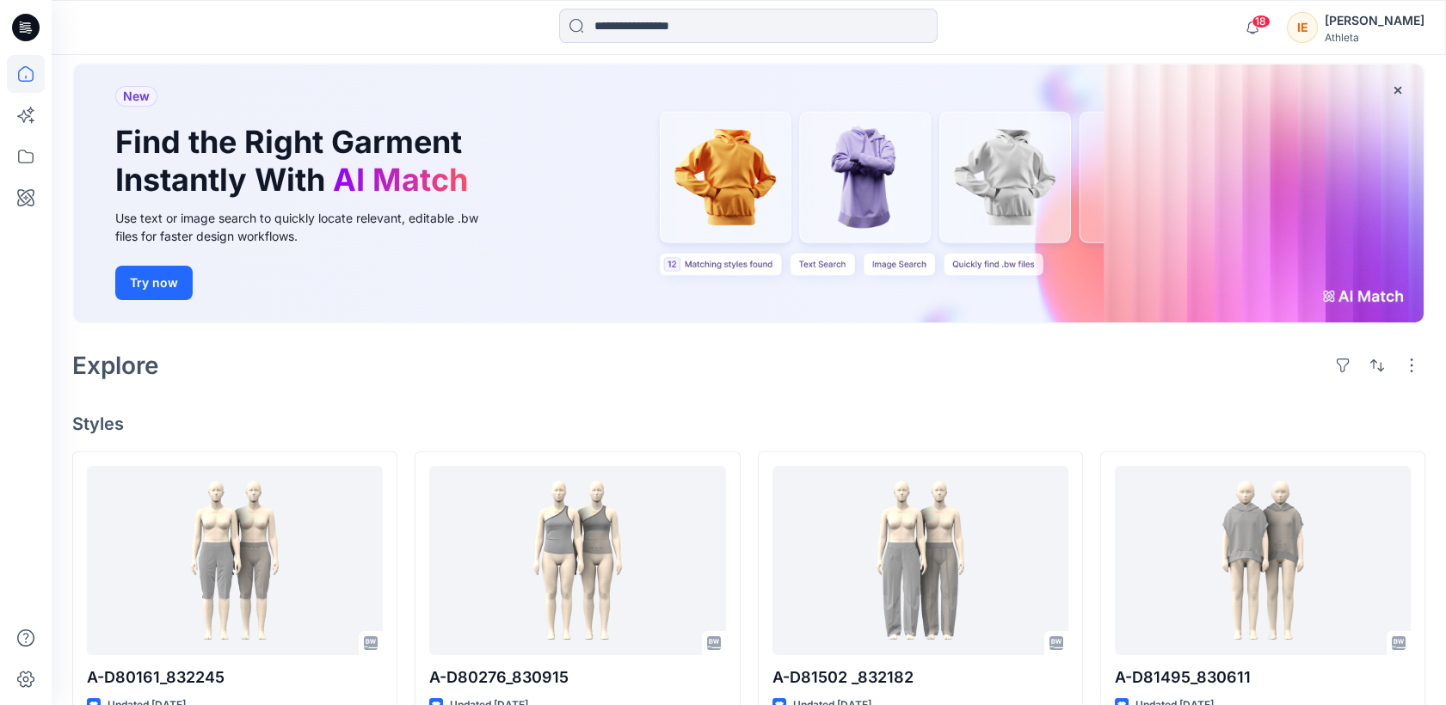
scroll to position [191, 0]
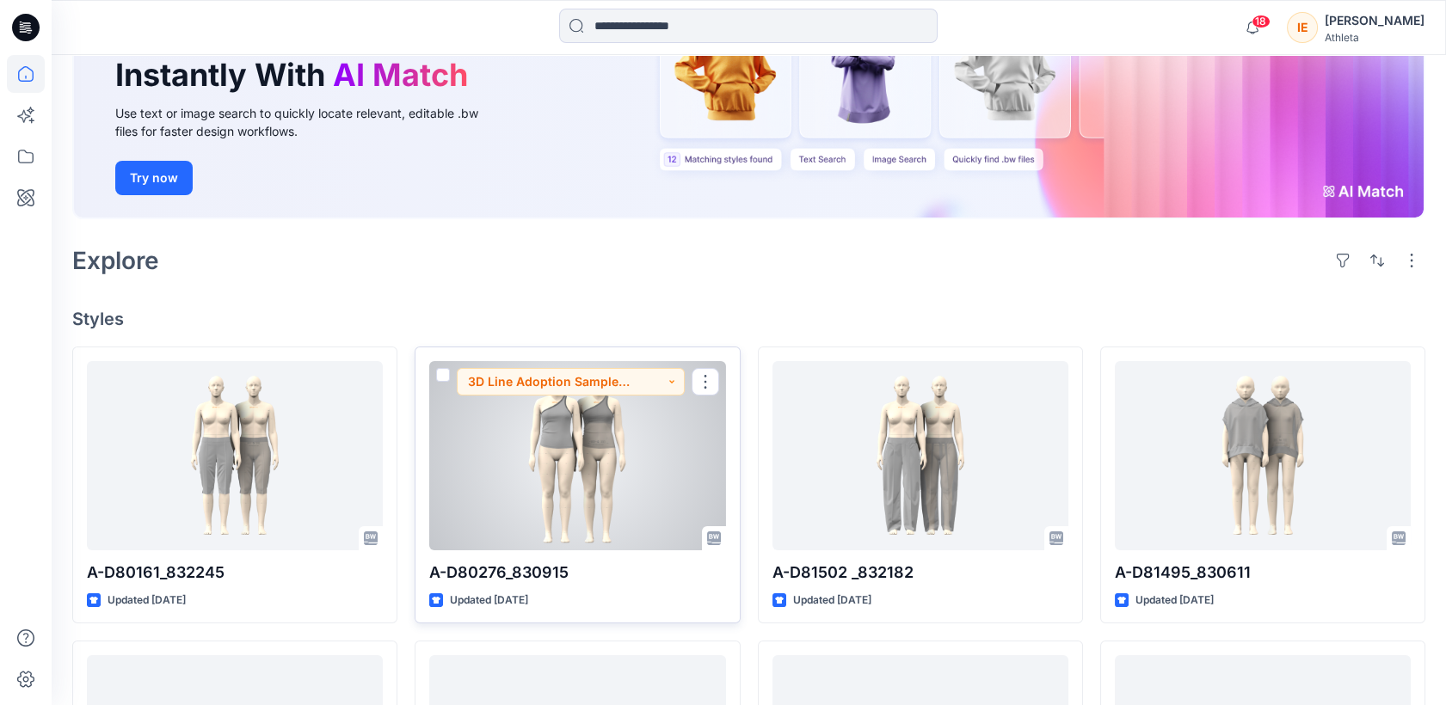
click at [650, 494] on div at bounding box center [577, 455] width 296 height 189
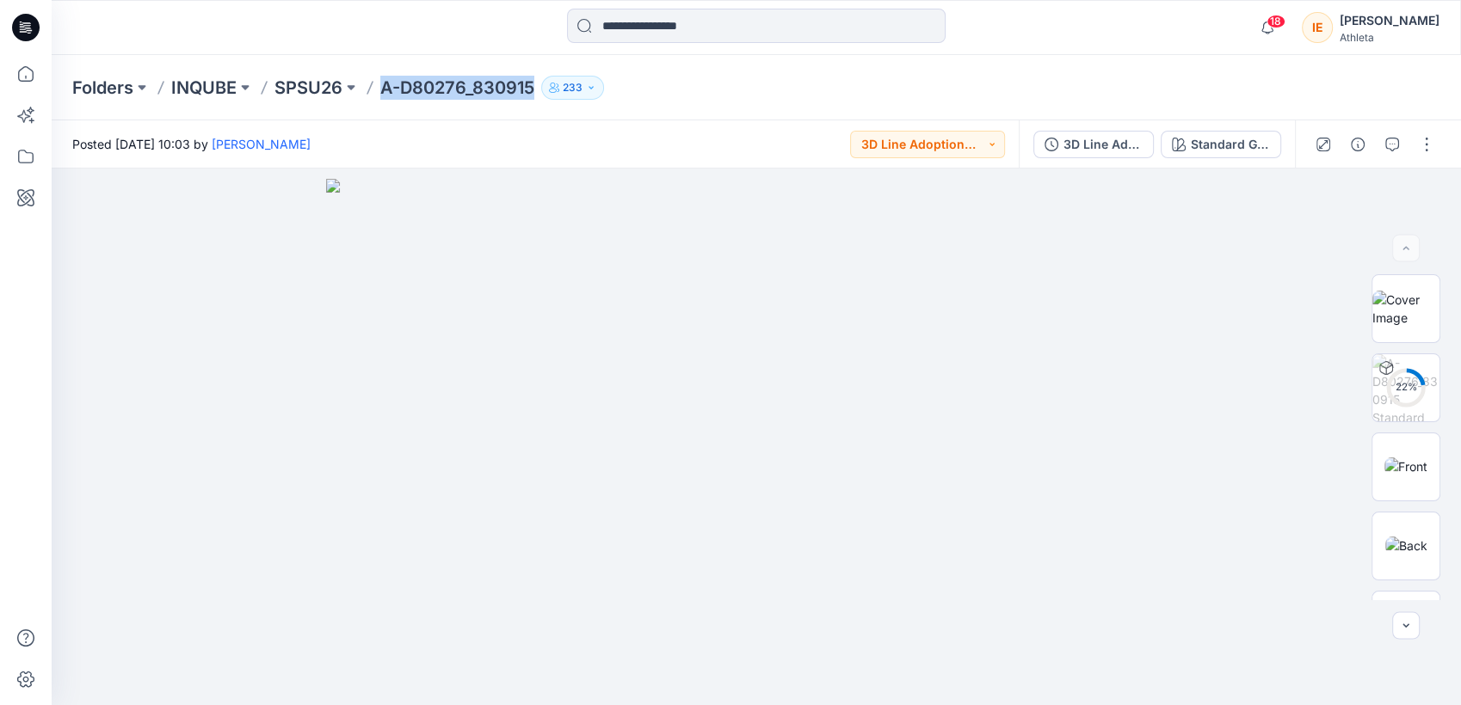
drag, startPoint x: 381, startPoint y: 77, endPoint x: 530, endPoint y: 101, distance: 150.7
click at [530, 101] on div "Folders INQUBE SPSU26 A-D80276_830915 233" at bounding box center [756, 87] width 1409 height 65
copy p "A-D80276_830915"
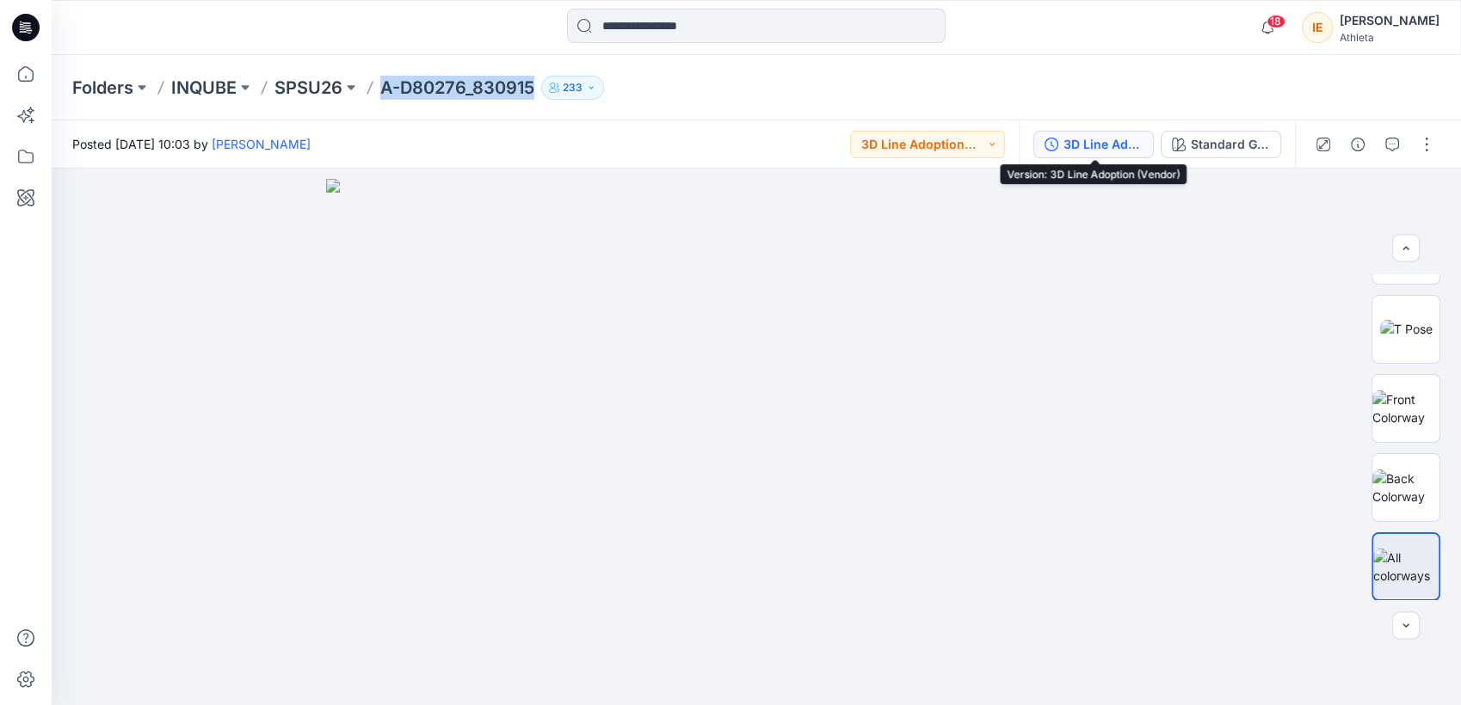
click at [1097, 152] on div "3D Line Adoption (Vendor)" at bounding box center [1102, 144] width 79 height 19
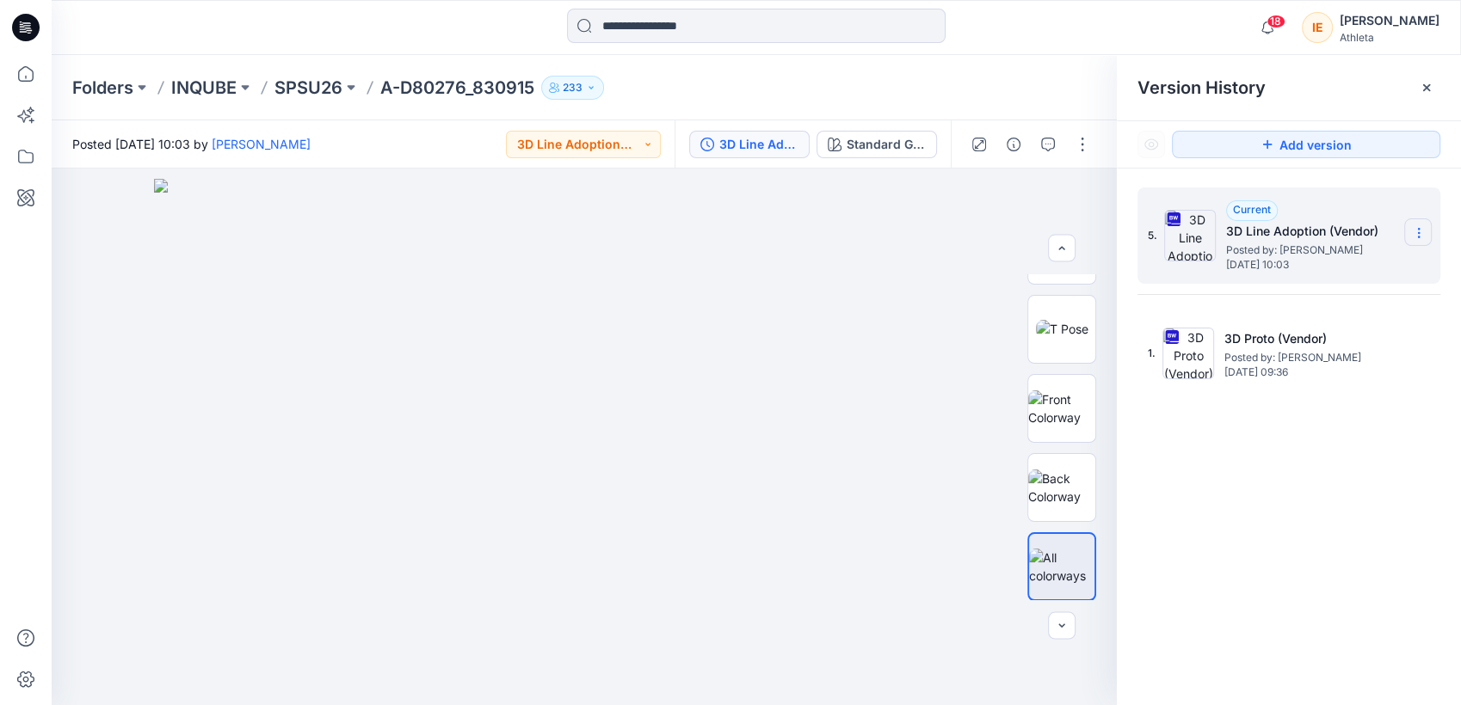
click at [1412, 236] on icon at bounding box center [1419, 233] width 14 height 14
click at [1301, 272] on span "Download Source BW File" at bounding box center [1331, 266] width 145 height 21
